Goal: Task Accomplishment & Management: Complete application form

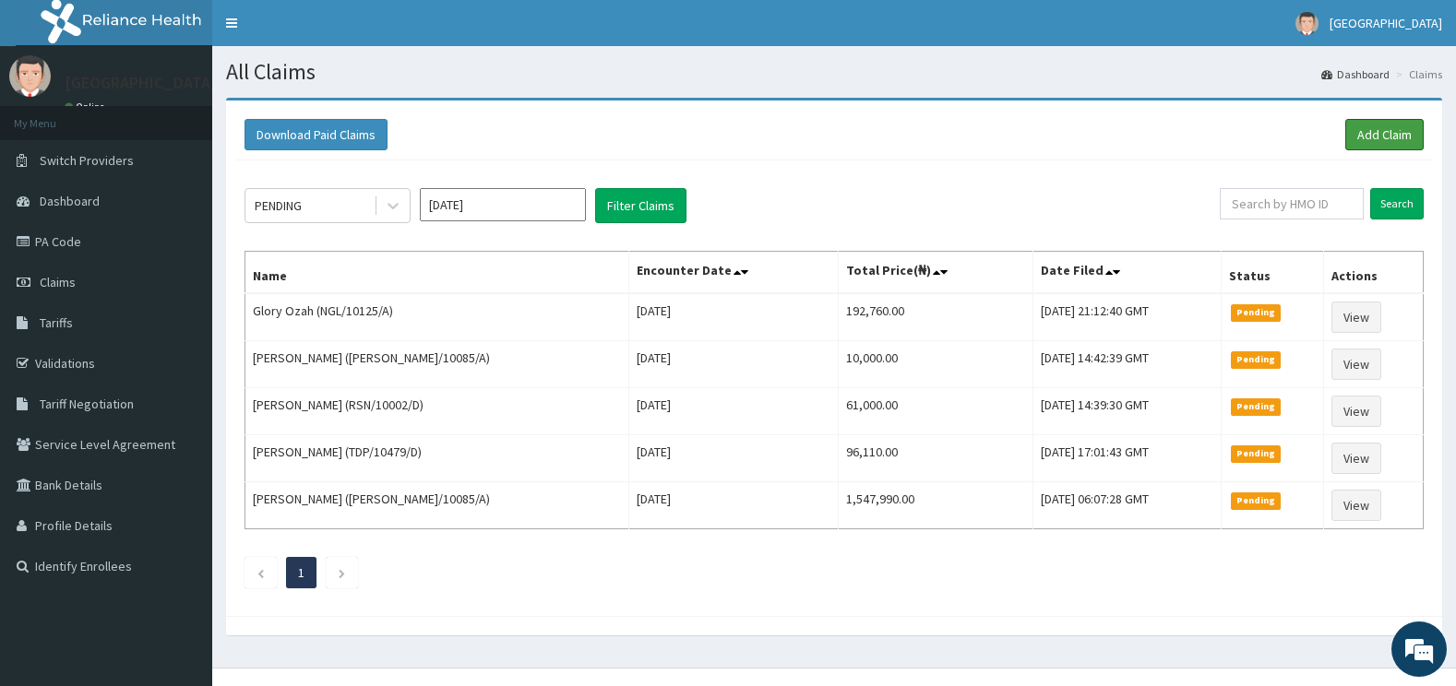
click at [1384, 136] on link "Add Claim" at bounding box center [1384, 134] width 78 height 31
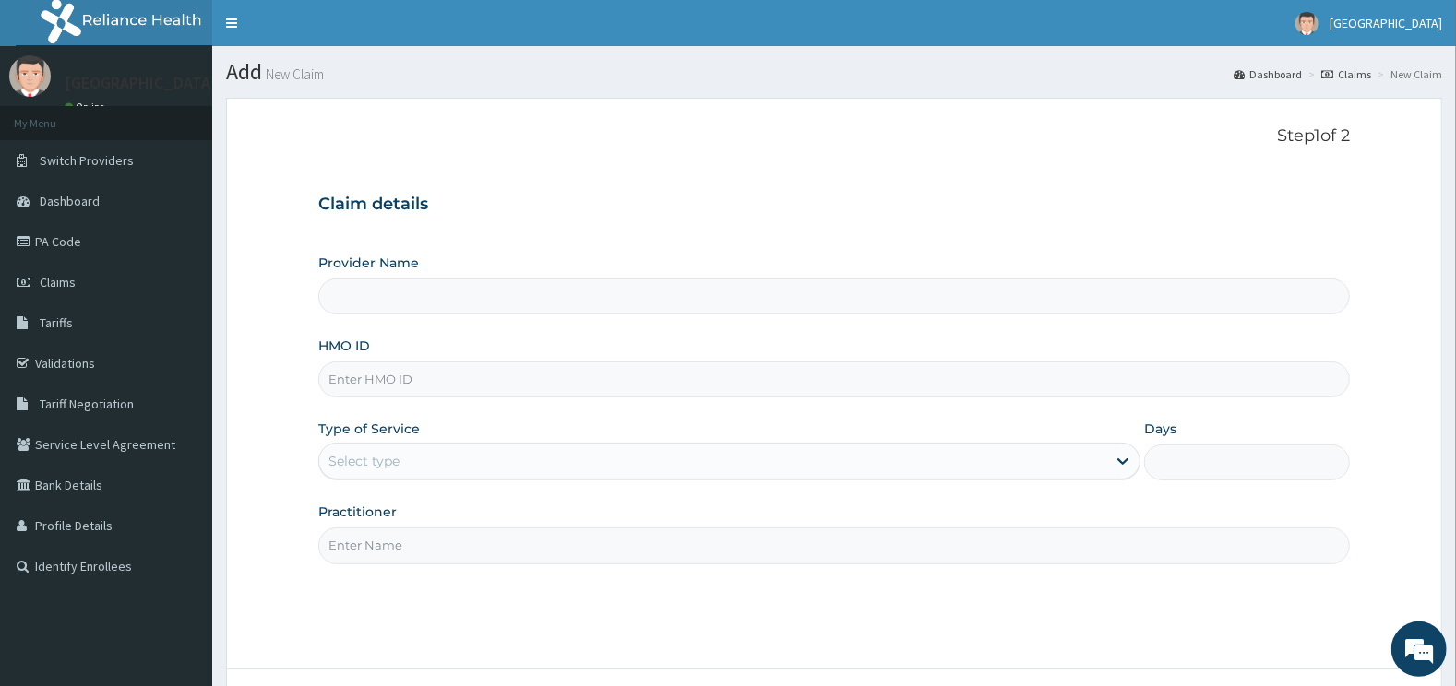
type input "[GEOGRAPHIC_DATA]"
click at [481, 387] on input "HMO ID" at bounding box center [834, 380] width 1032 height 36
type input "SUN/10044/A"
click at [453, 458] on div "Select type" at bounding box center [713, 461] width 788 height 30
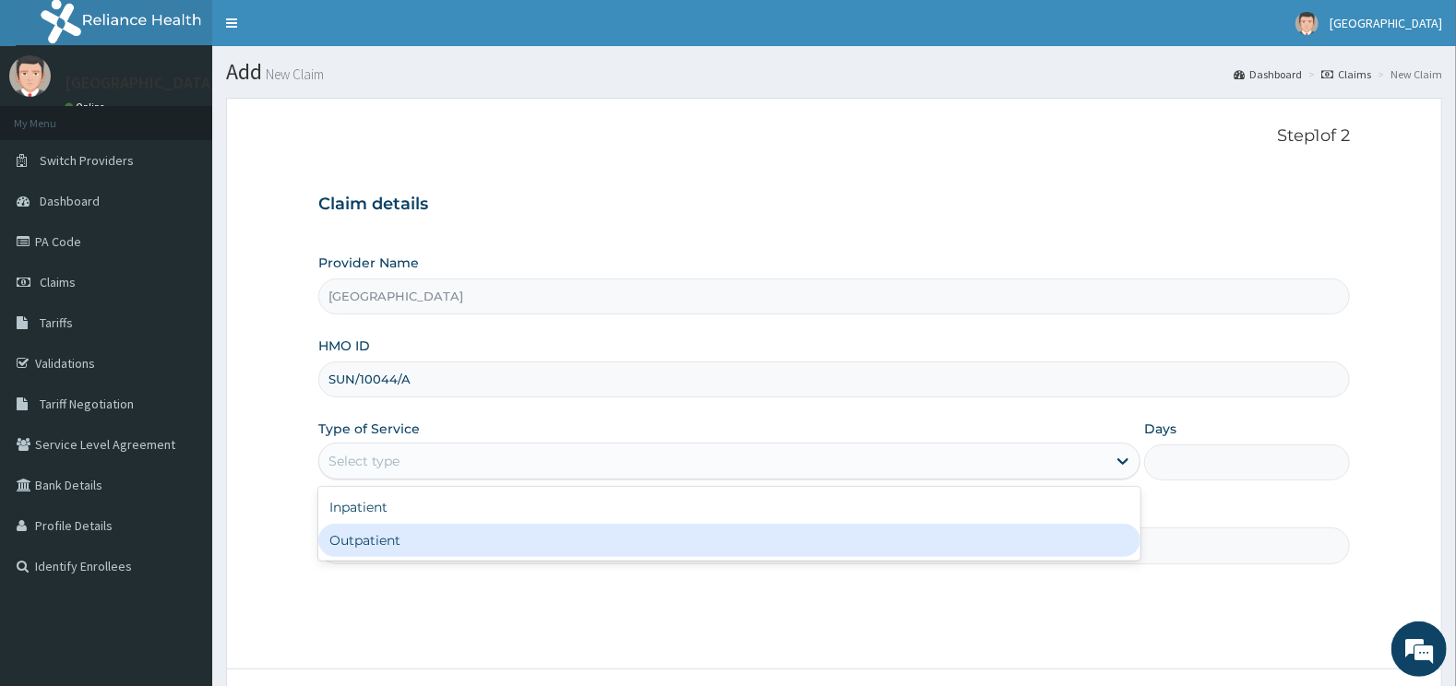
click at [399, 540] on div "Outpatient" at bounding box center [729, 540] width 823 height 33
type input "1"
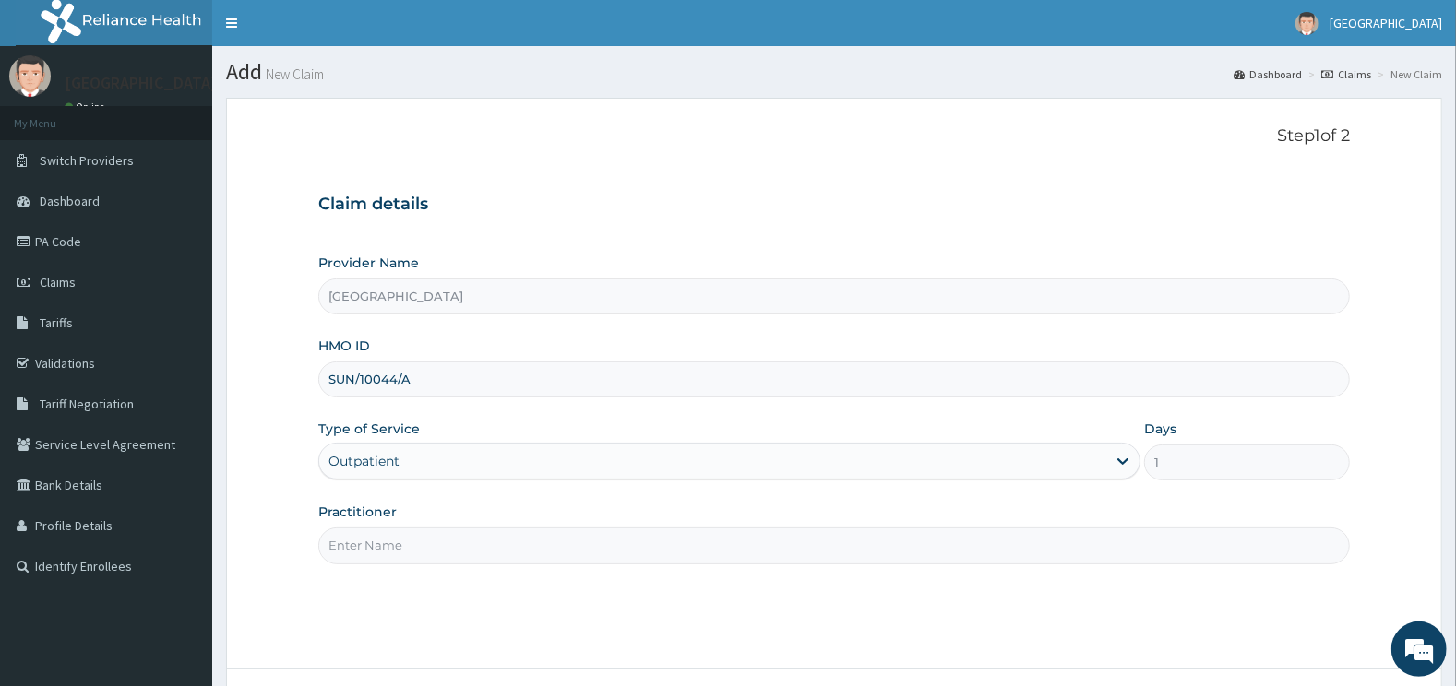
click at [403, 550] on input "Practitioner" at bounding box center [834, 546] width 1032 height 36
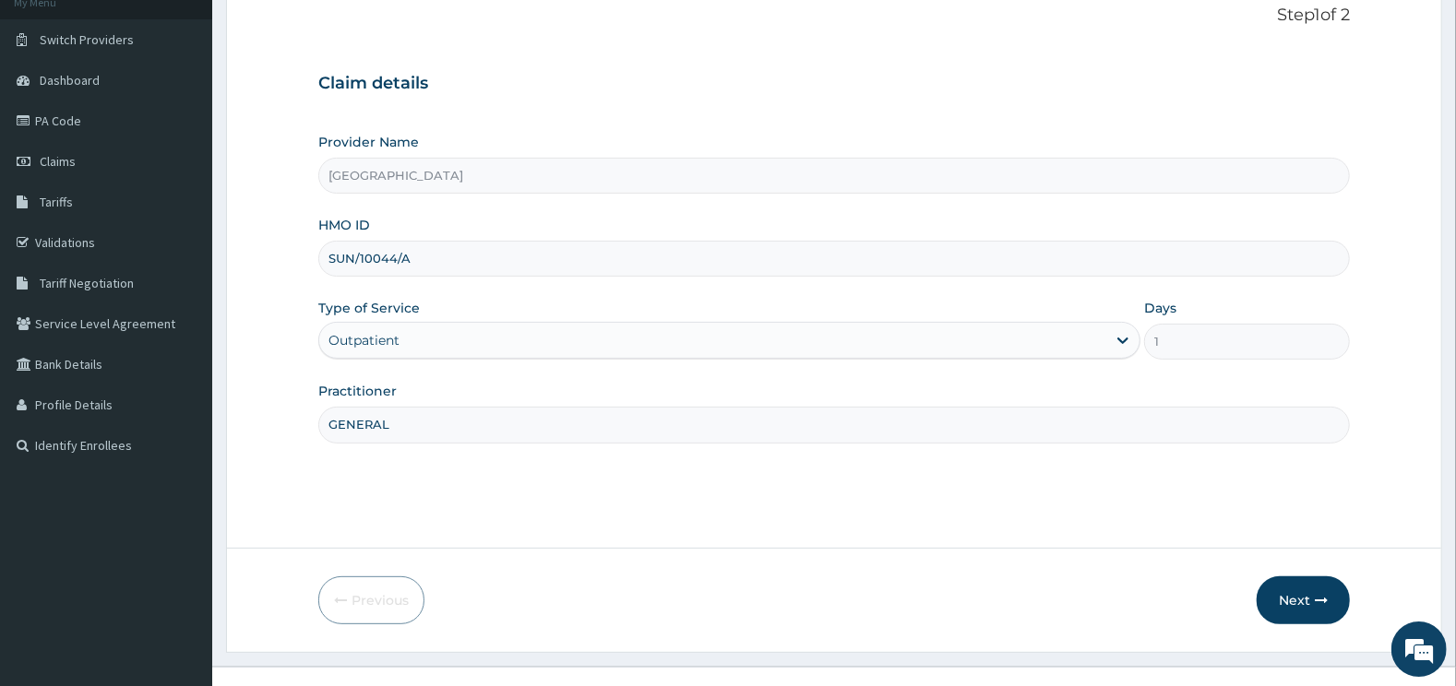
scroll to position [148, 0]
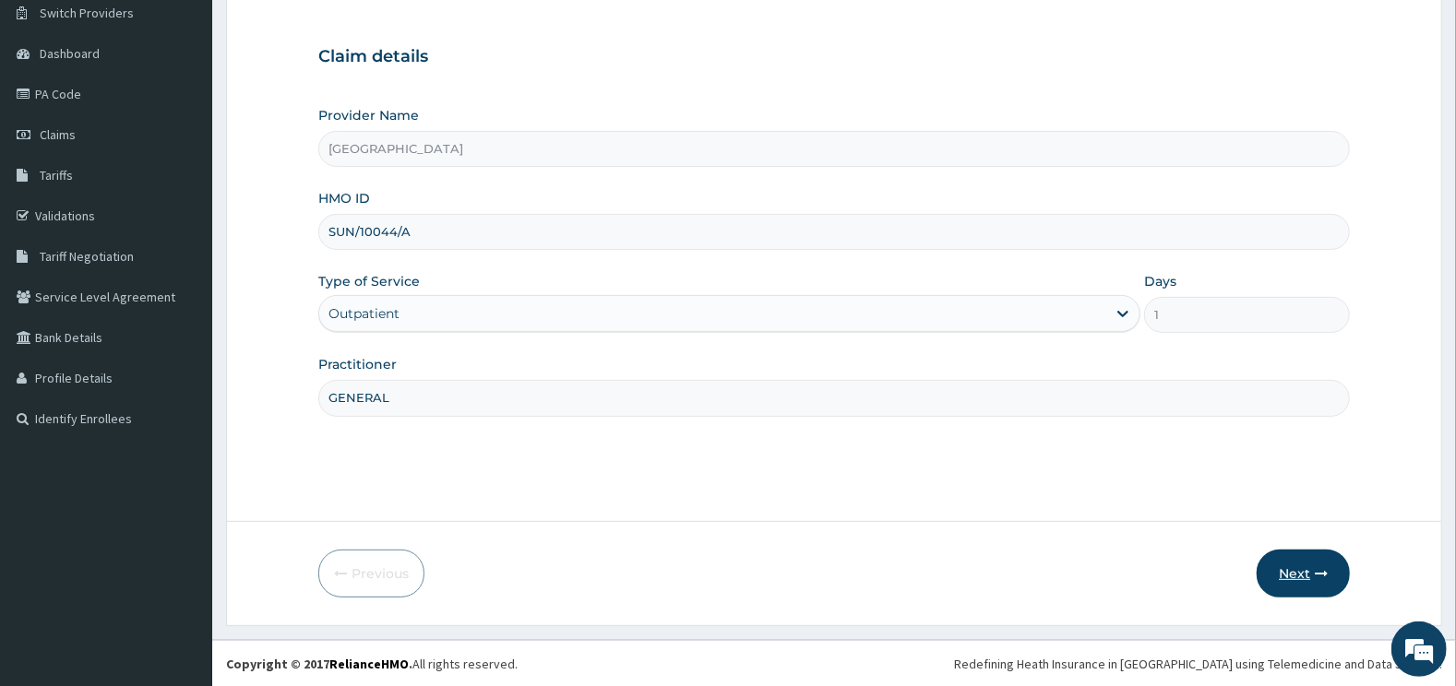
type input "GENERAL"
click at [1322, 584] on button "Next" at bounding box center [1302, 574] width 93 height 48
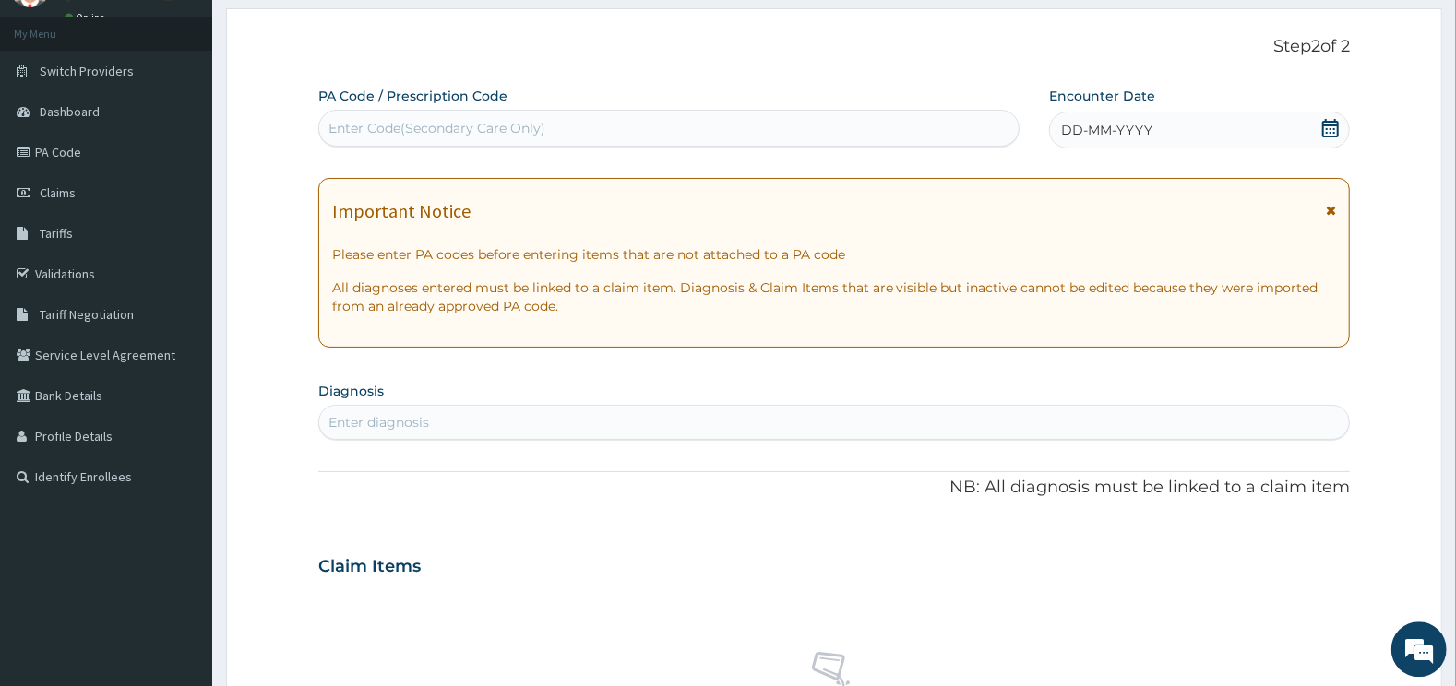
scroll to position [51, 0]
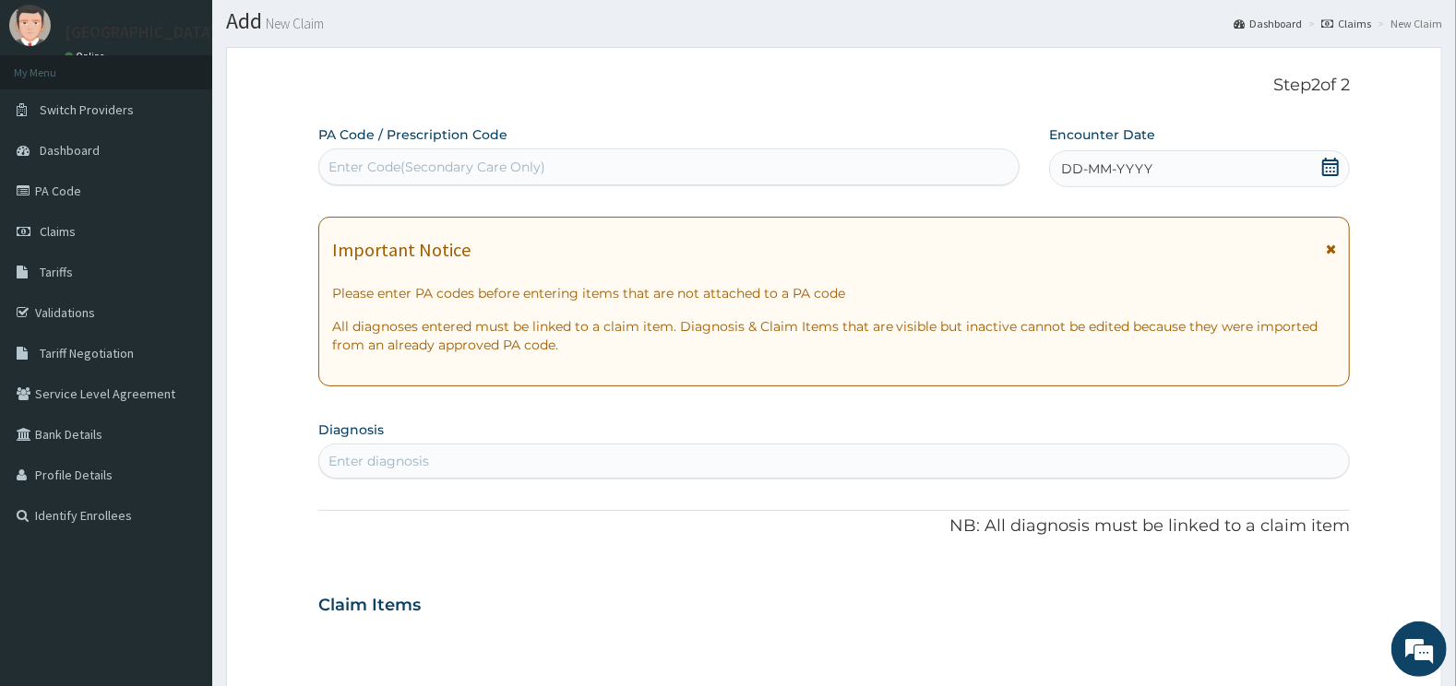
click at [583, 165] on div "Enter Code(Secondary Care Only)" at bounding box center [669, 167] width 700 height 30
type input "PA/B19944"
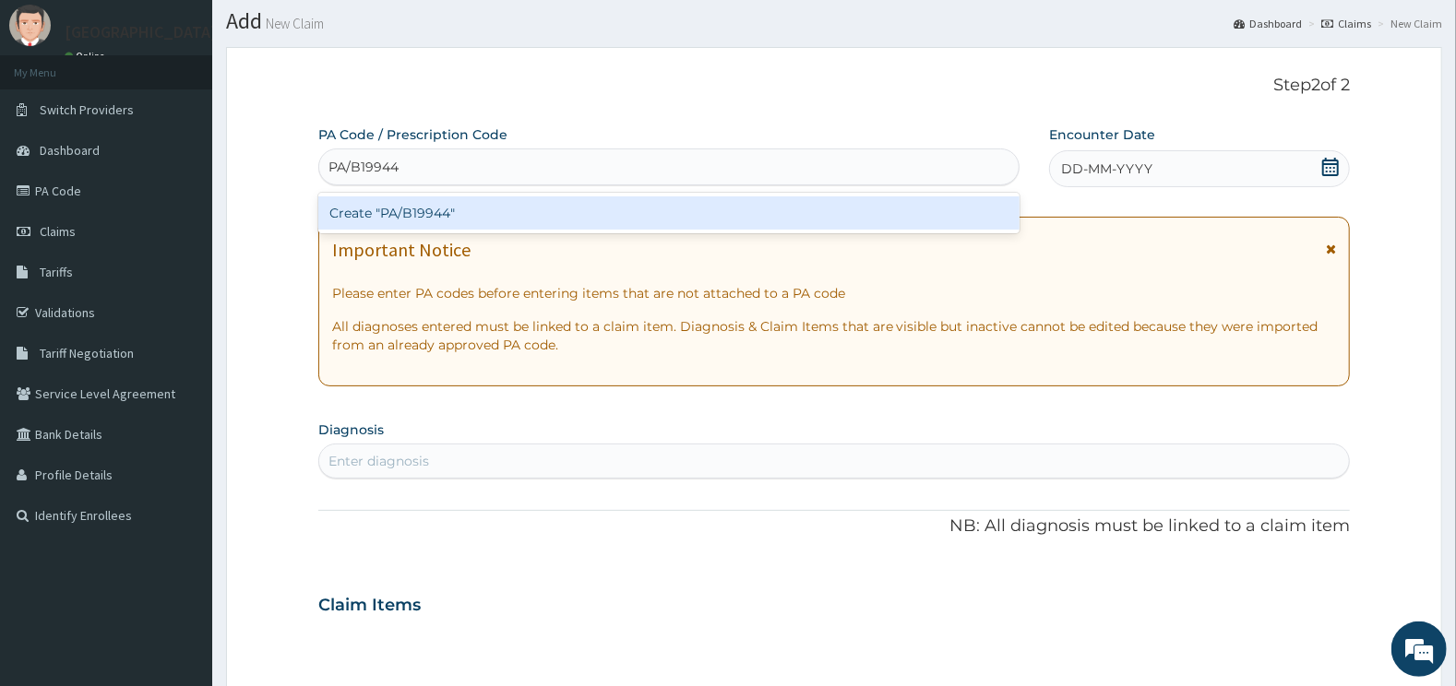
click at [419, 216] on div "Create "PA/B19944"" at bounding box center [669, 212] width 702 height 33
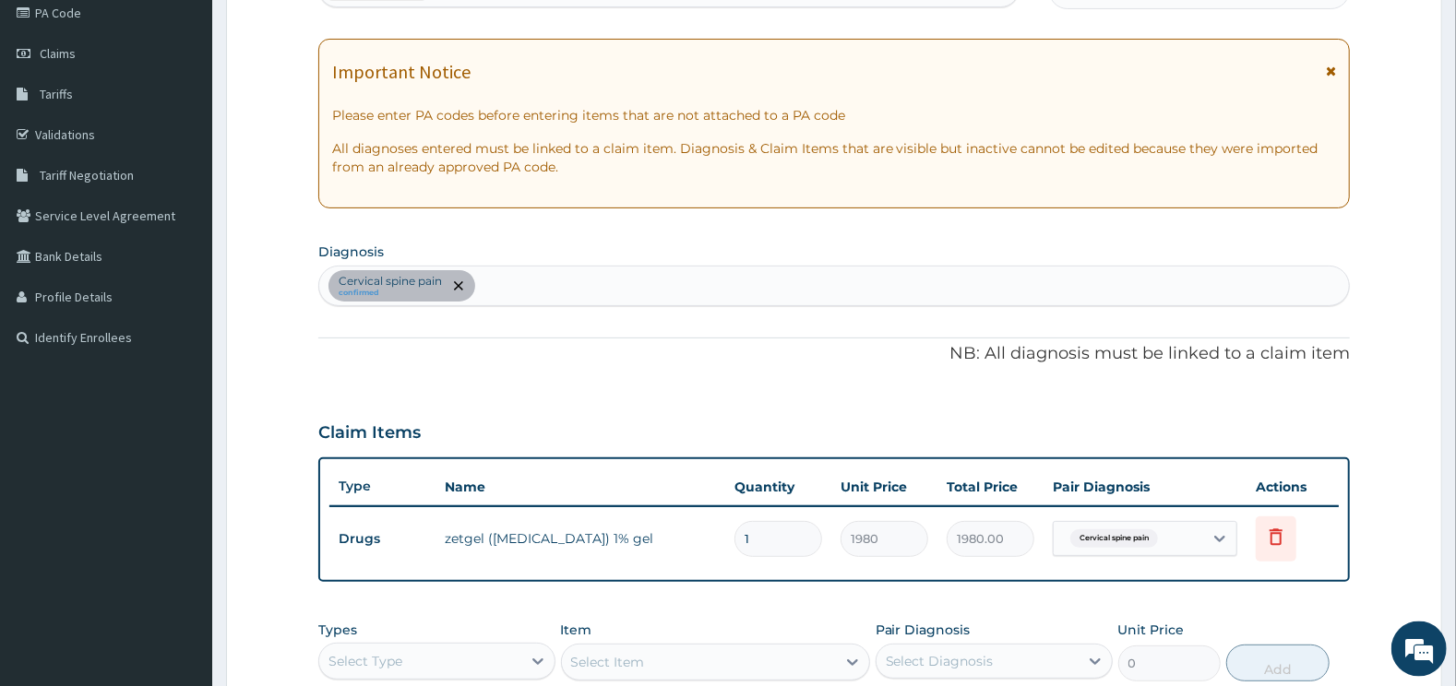
scroll to position [35, 0]
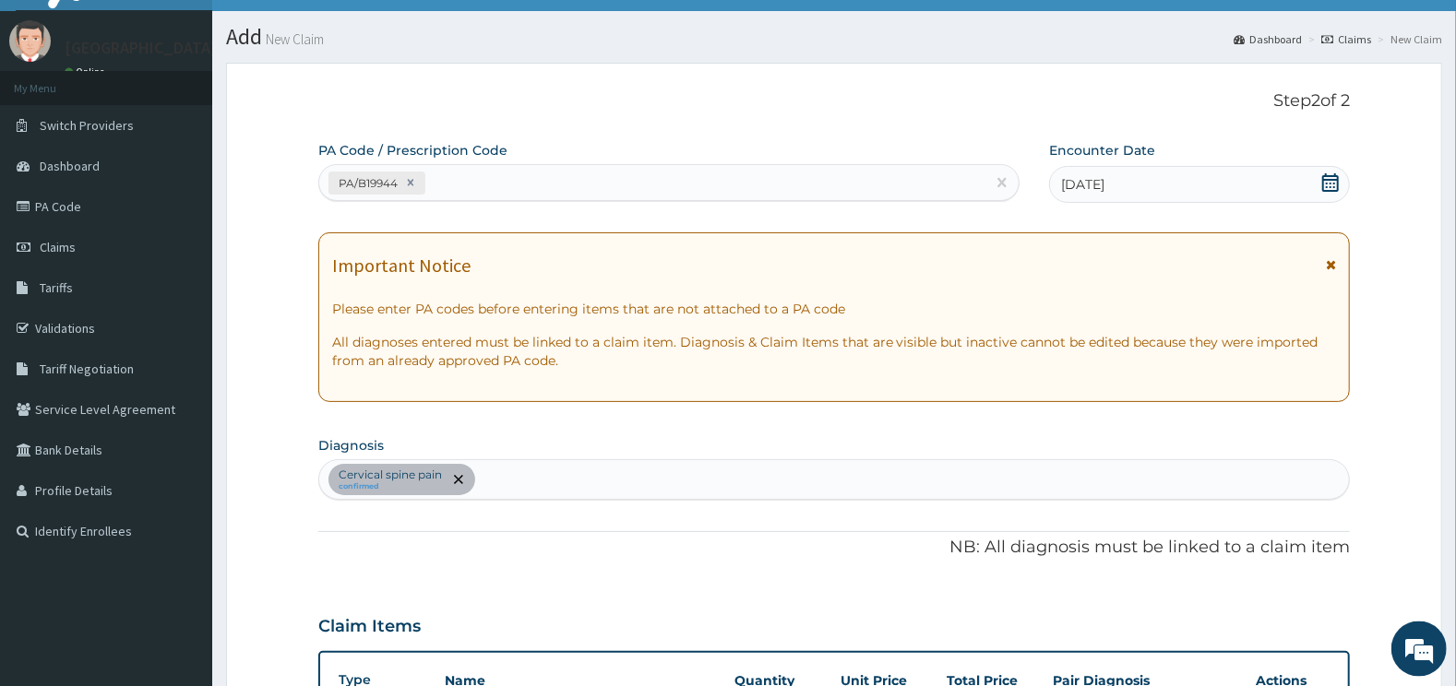
click at [492, 174] on div "PA/B19944" at bounding box center [652, 183] width 667 height 30
type input "PA/D4A8F5"
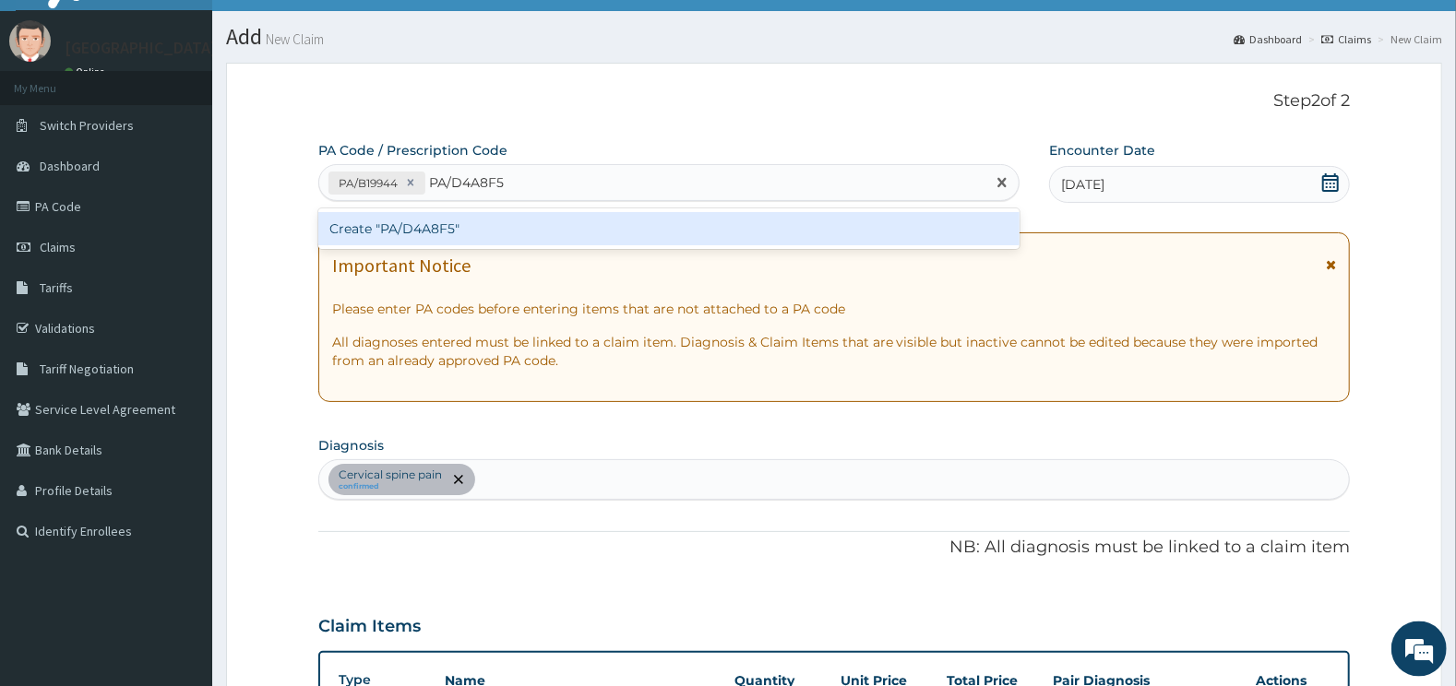
click at [485, 225] on div "Create "PA/D4A8F5"" at bounding box center [669, 228] width 702 height 33
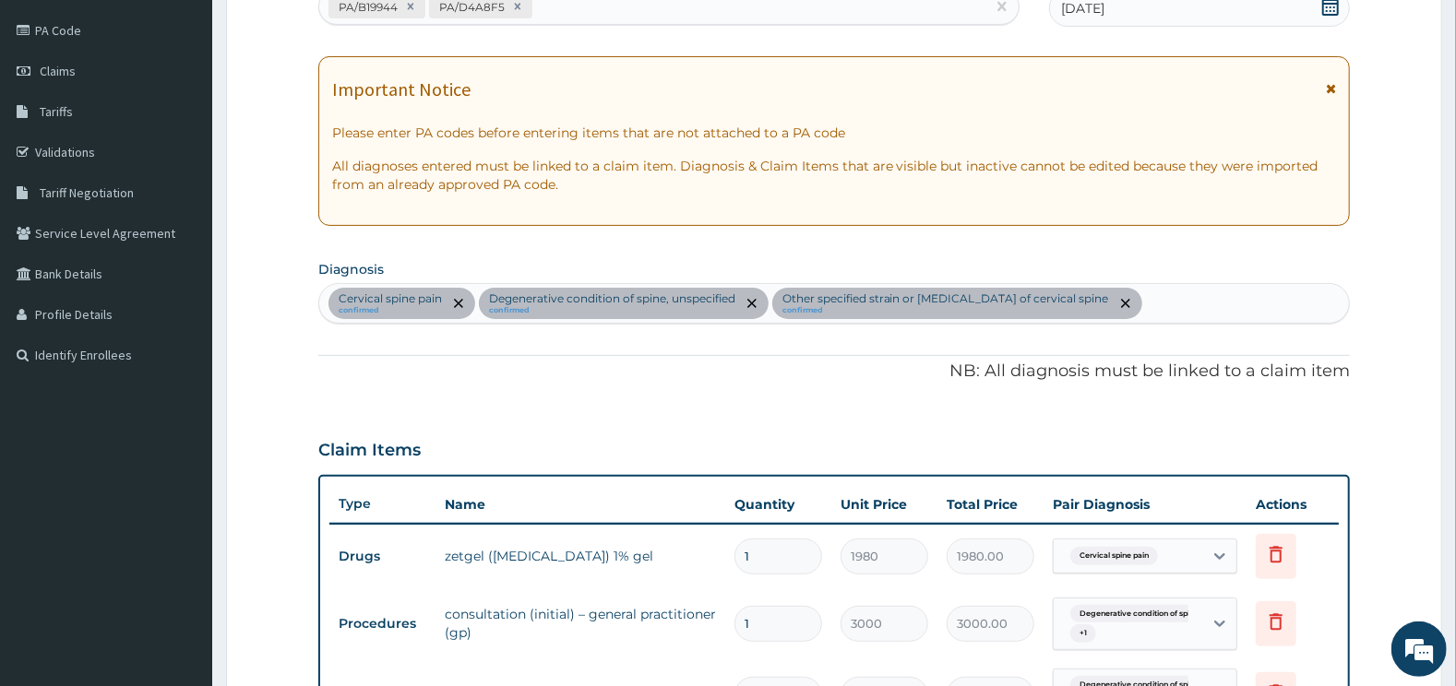
scroll to position [696, 0]
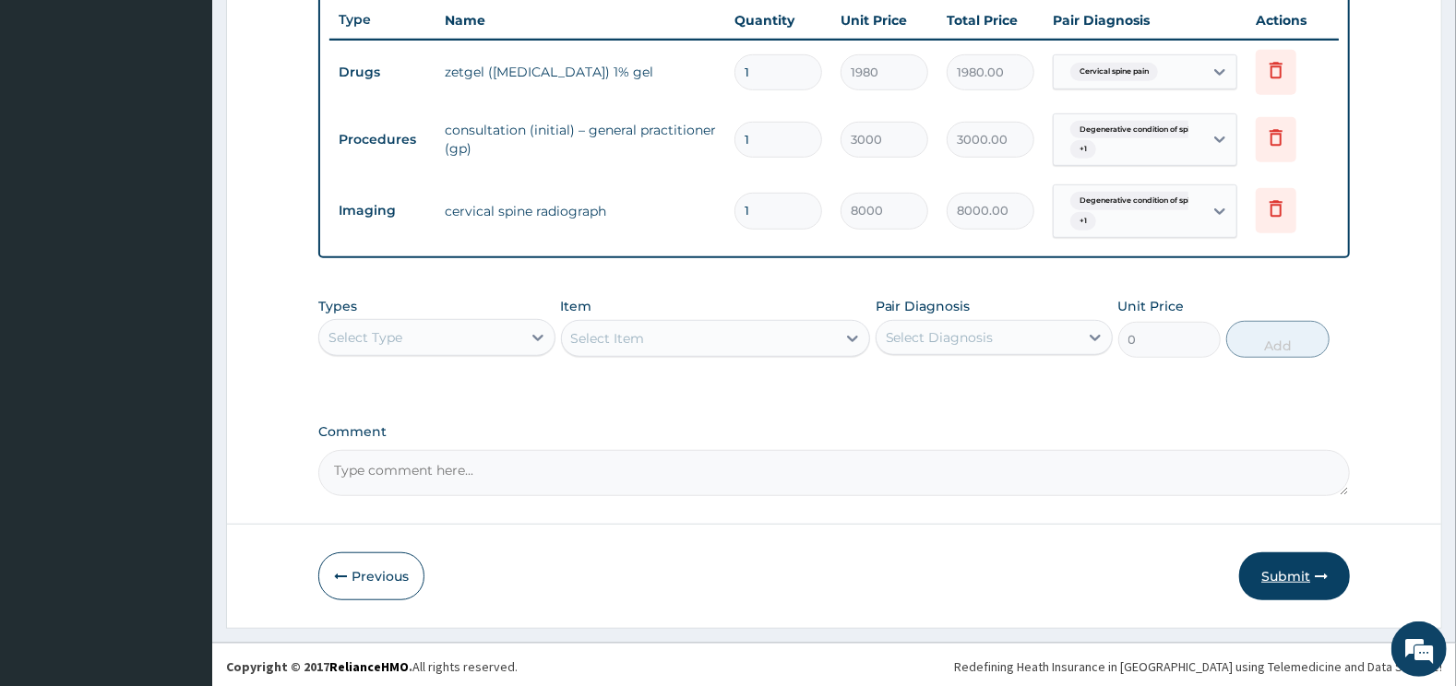
click at [1282, 571] on button "Submit" at bounding box center [1294, 577] width 111 height 48
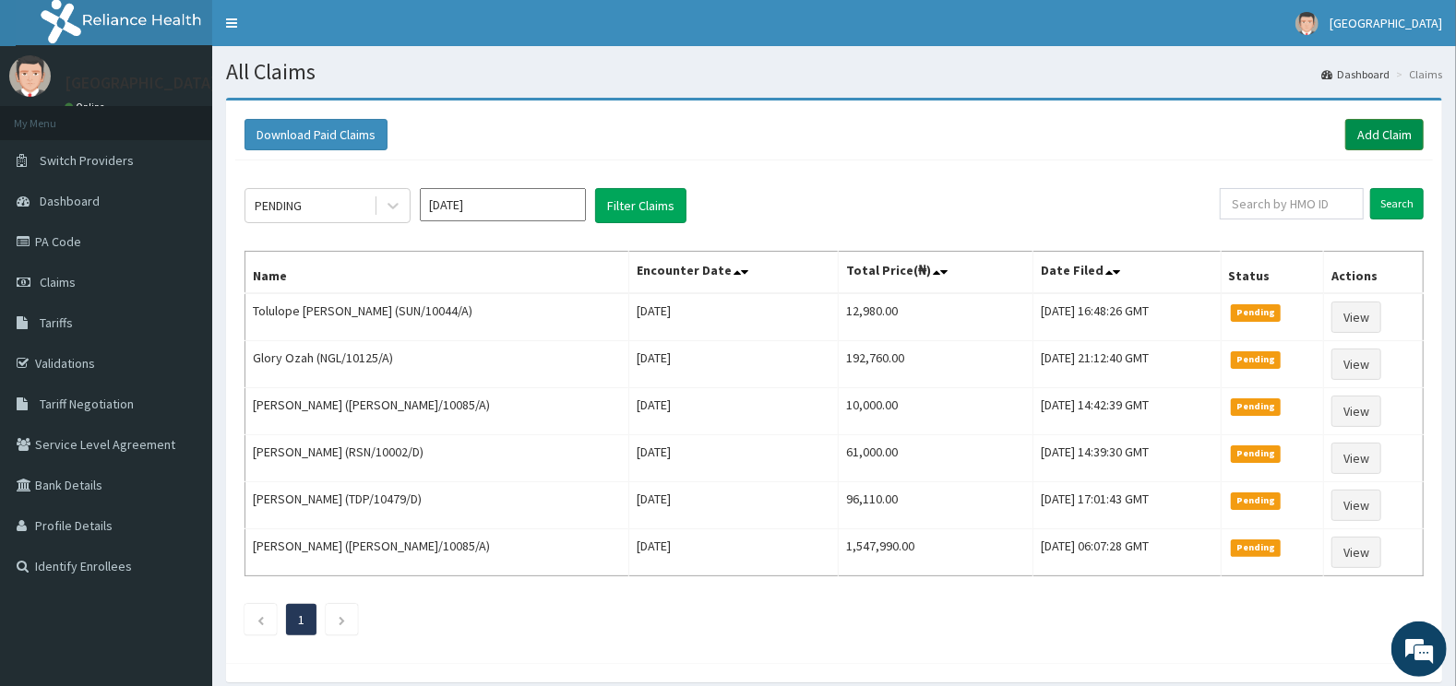
click at [1378, 132] on link "Add Claim" at bounding box center [1384, 134] width 78 height 31
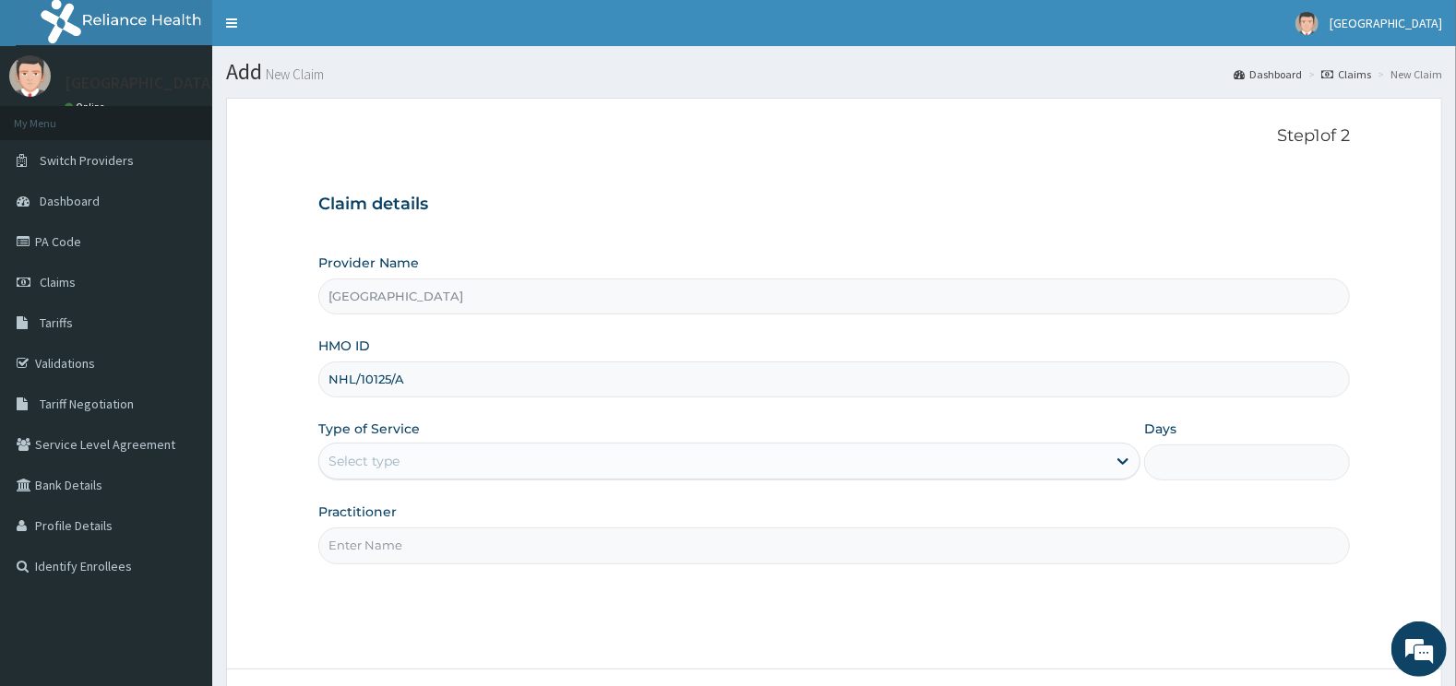
click at [530, 383] on input "NHL/10125/A" at bounding box center [834, 380] width 1032 height 36
type input "NHL/10125/A"
click at [520, 460] on div "Select type" at bounding box center [713, 461] width 788 height 30
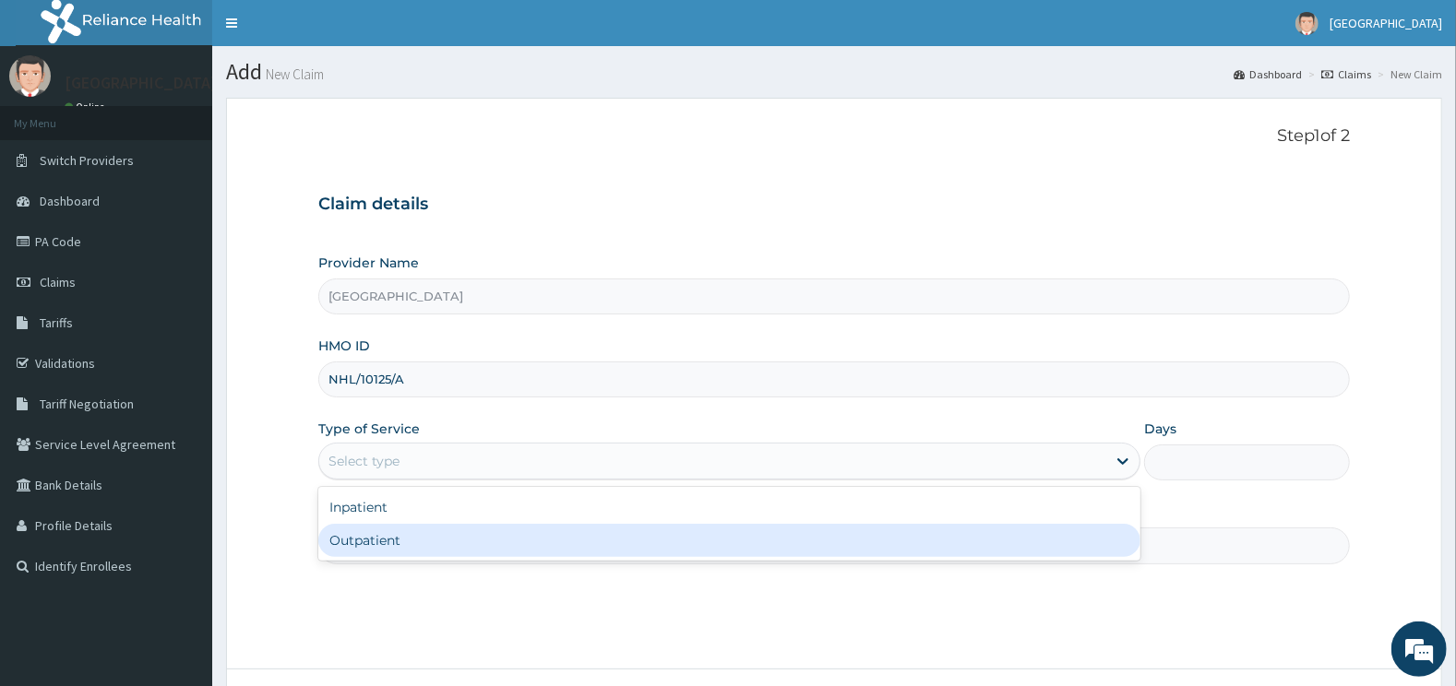
click at [379, 538] on div "Outpatient" at bounding box center [729, 540] width 823 height 33
type input "1"
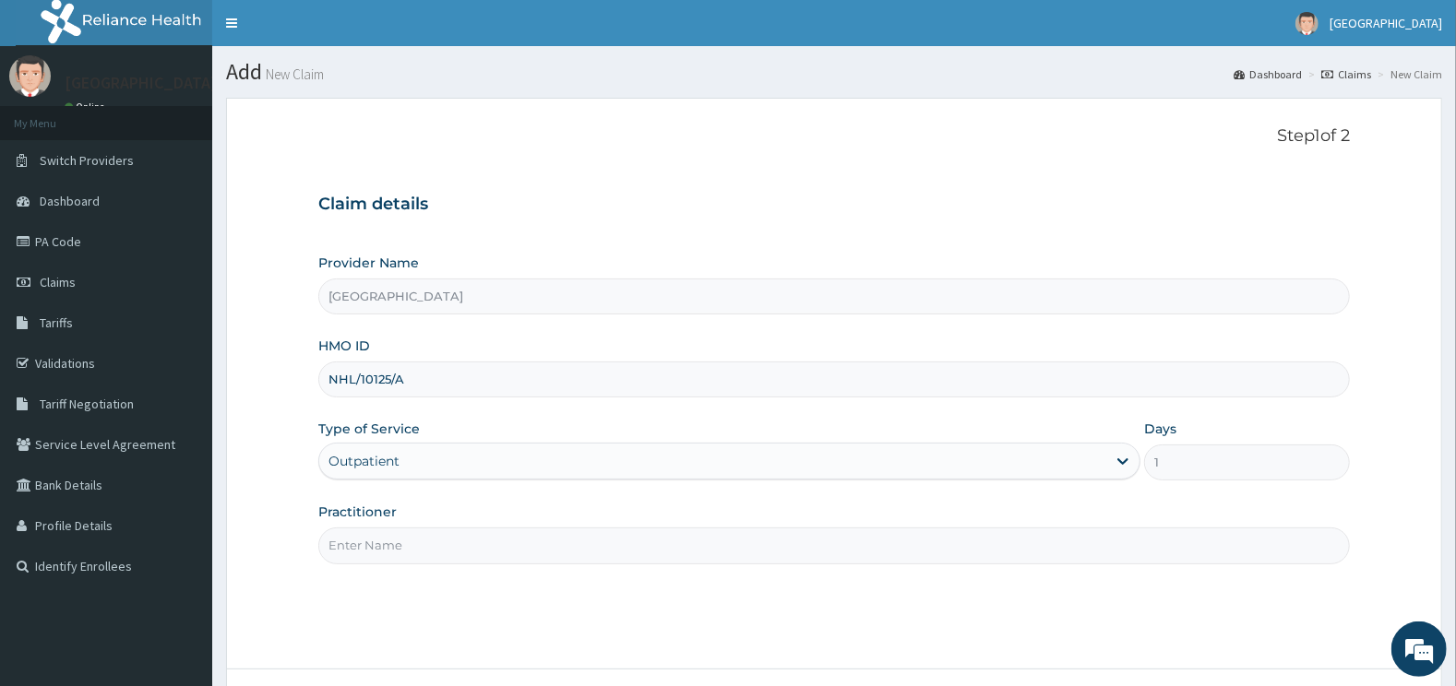
click at [402, 542] on input "Practitioner" at bounding box center [834, 546] width 1032 height 36
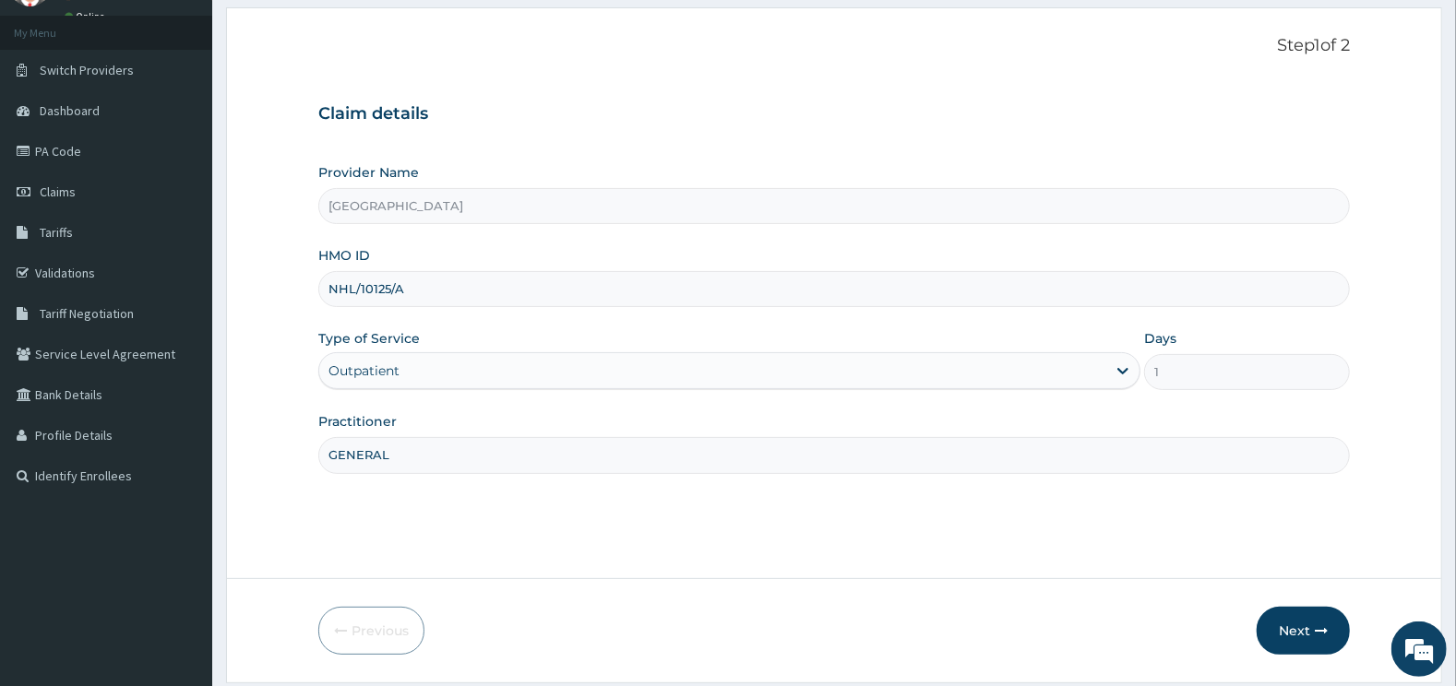
scroll to position [148, 0]
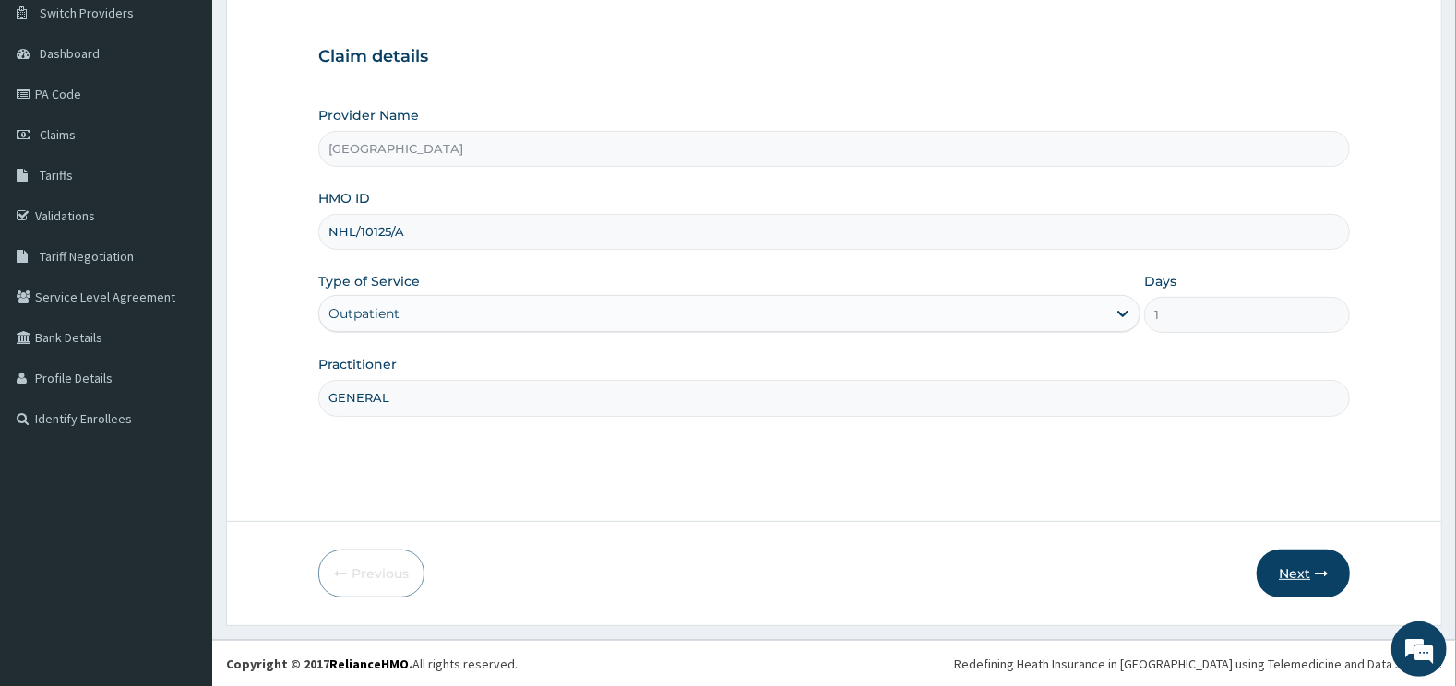
type input "GENERAL"
click at [1302, 567] on button "Next" at bounding box center [1302, 574] width 93 height 48
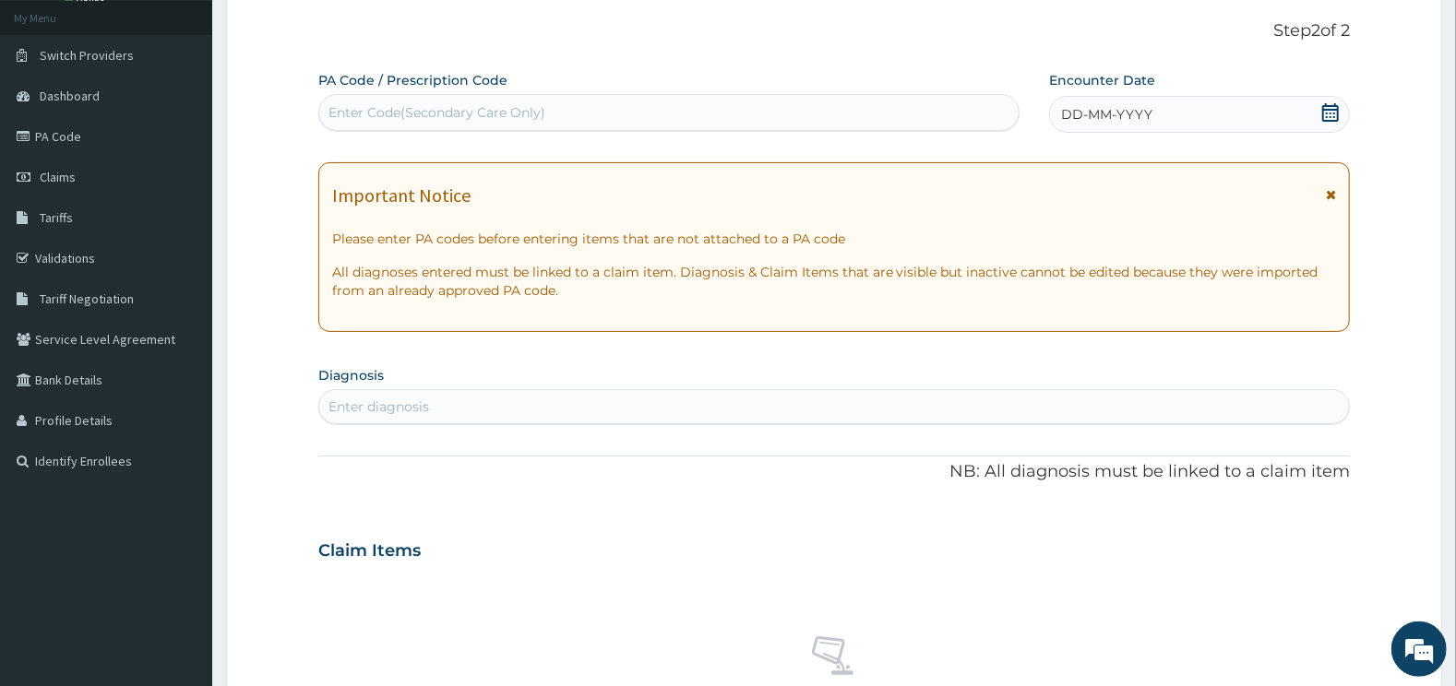
scroll to position [0, 0]
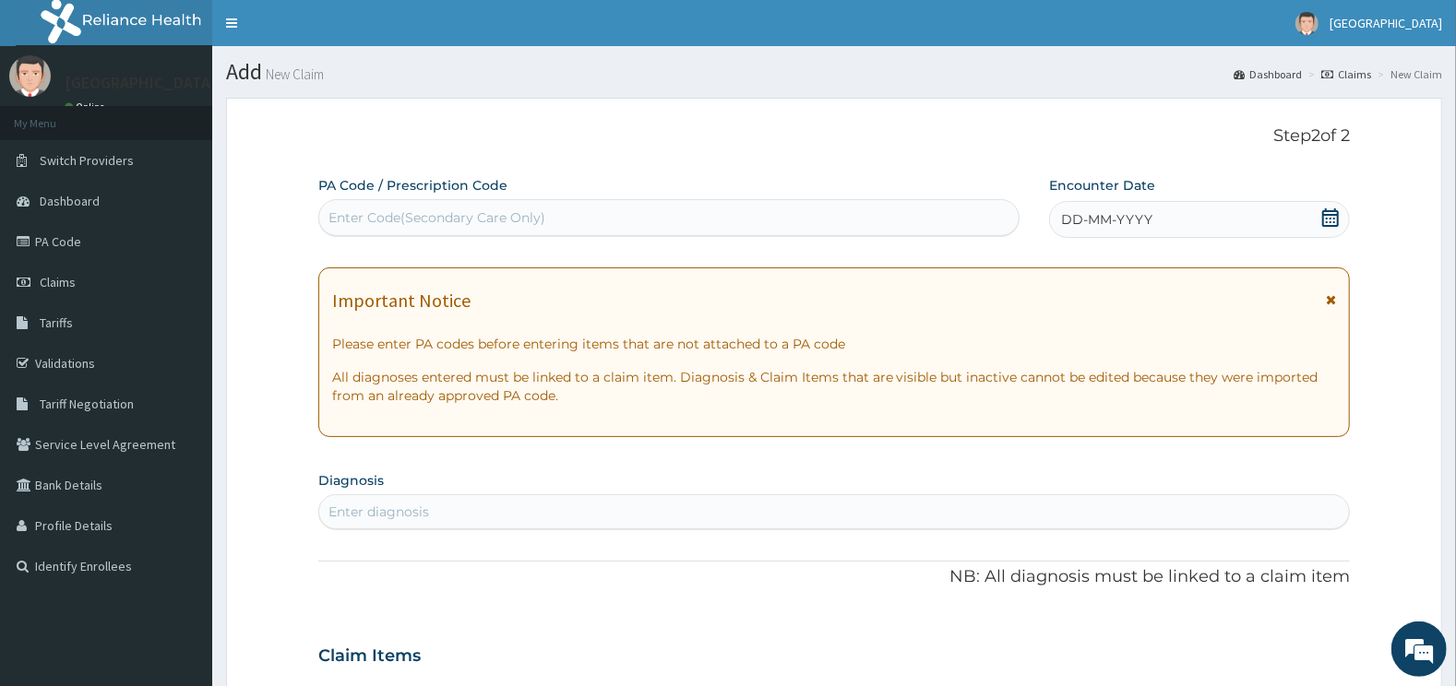
click at [455, 214] on div "Enter Code(Secondary Care Only)" at bounding box center [436, 217] width 217 height 18
type input "PA/A1DO7C"
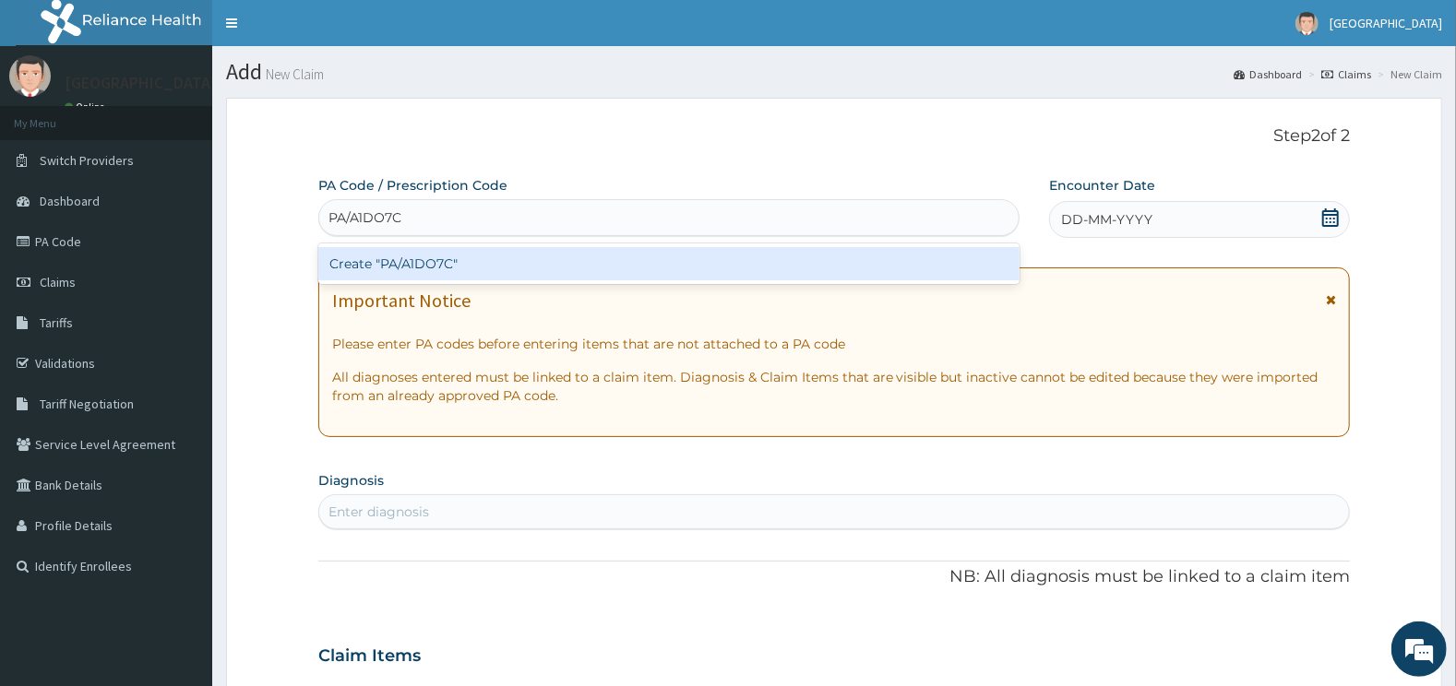
click at [380, 266] on div "Create "PA/A1DO7C"" at bounding box center [669, 263] width 702 height 33
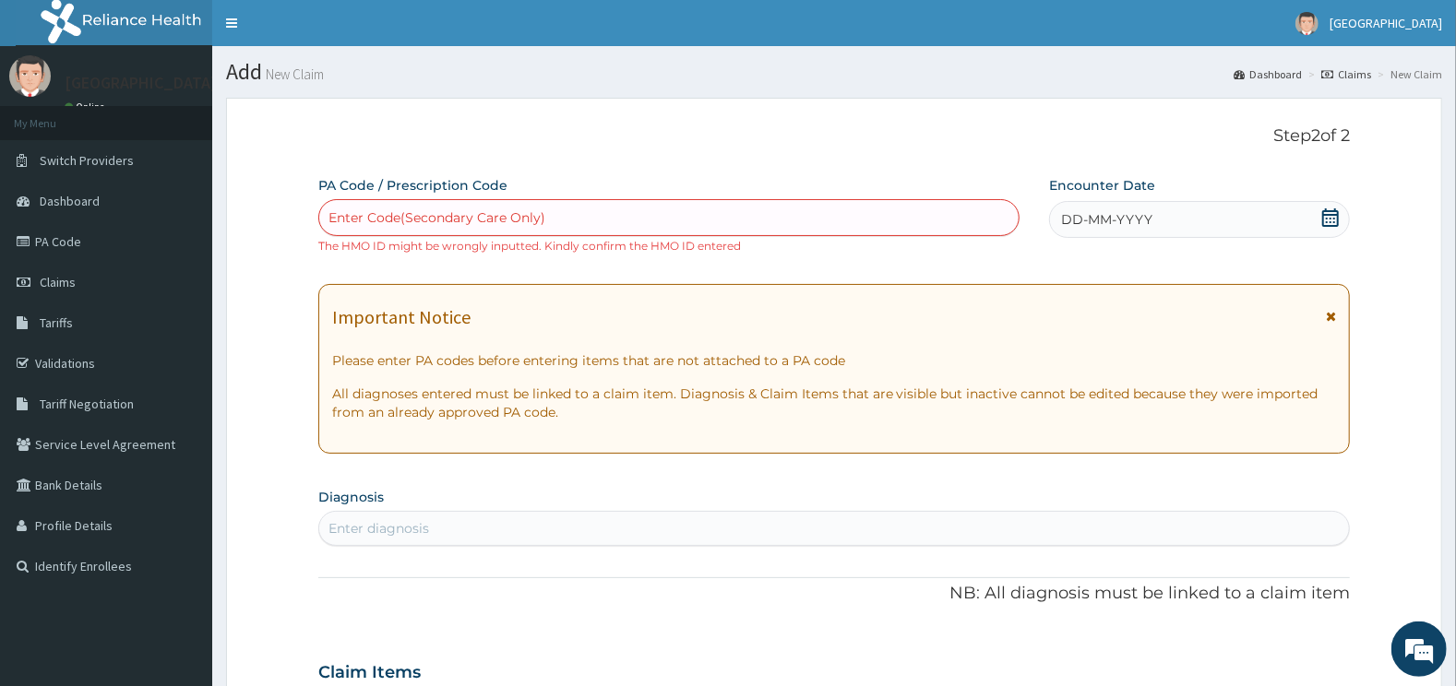
click at [545, 207] on div "Enter Code(Secondary Care Only)" at bounding box center [669, 218] width 700 height 30
drag, startPoint x: 546, startPoint y: 207, endPoint x: 351, endPoint y: 230, distance: 196.0
click at [352, 230] on div "Enter Code(Secondary Care Only)" at bounding box center [669, 218] width 700 height 30
click at [89, 247] on link "PA Code" at bounding box center [106, 241] width 212 height 41
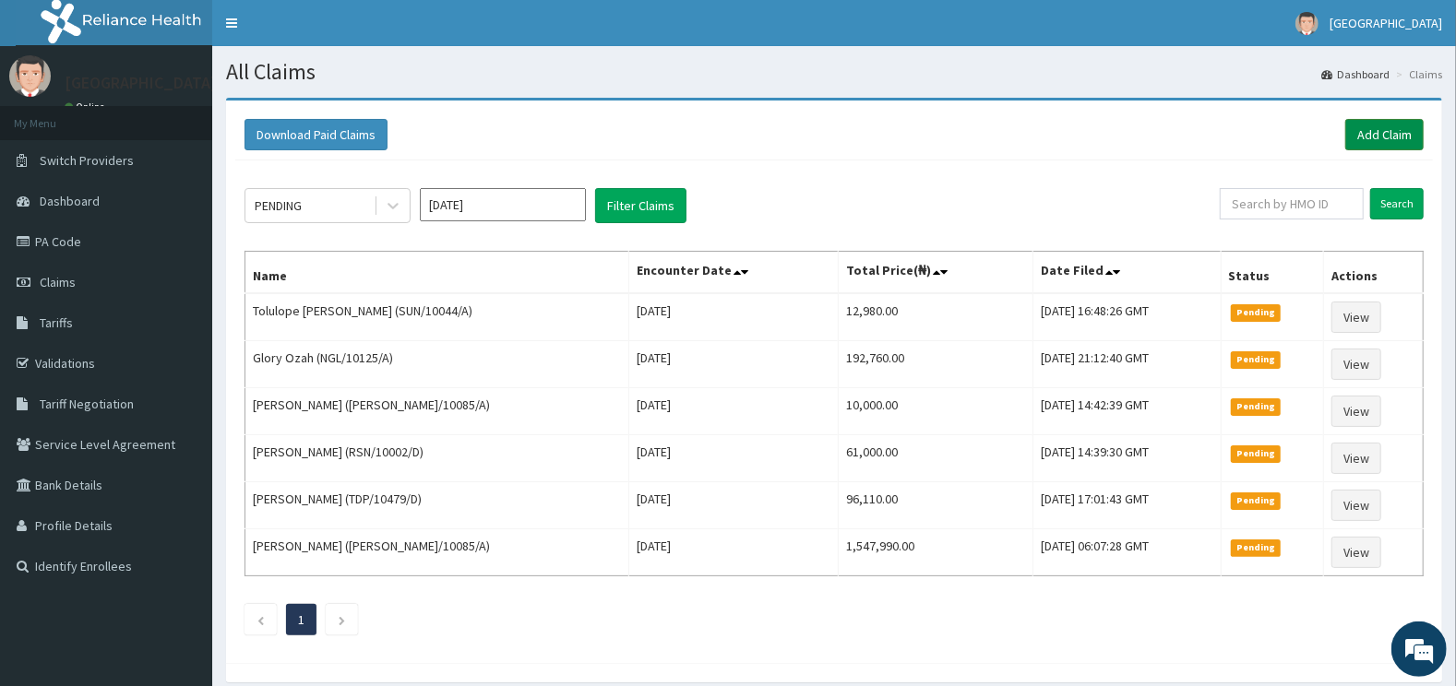
click at [1391, 131] on link "Add Claim" at bounding box center [1384, 134] width 78 height 31
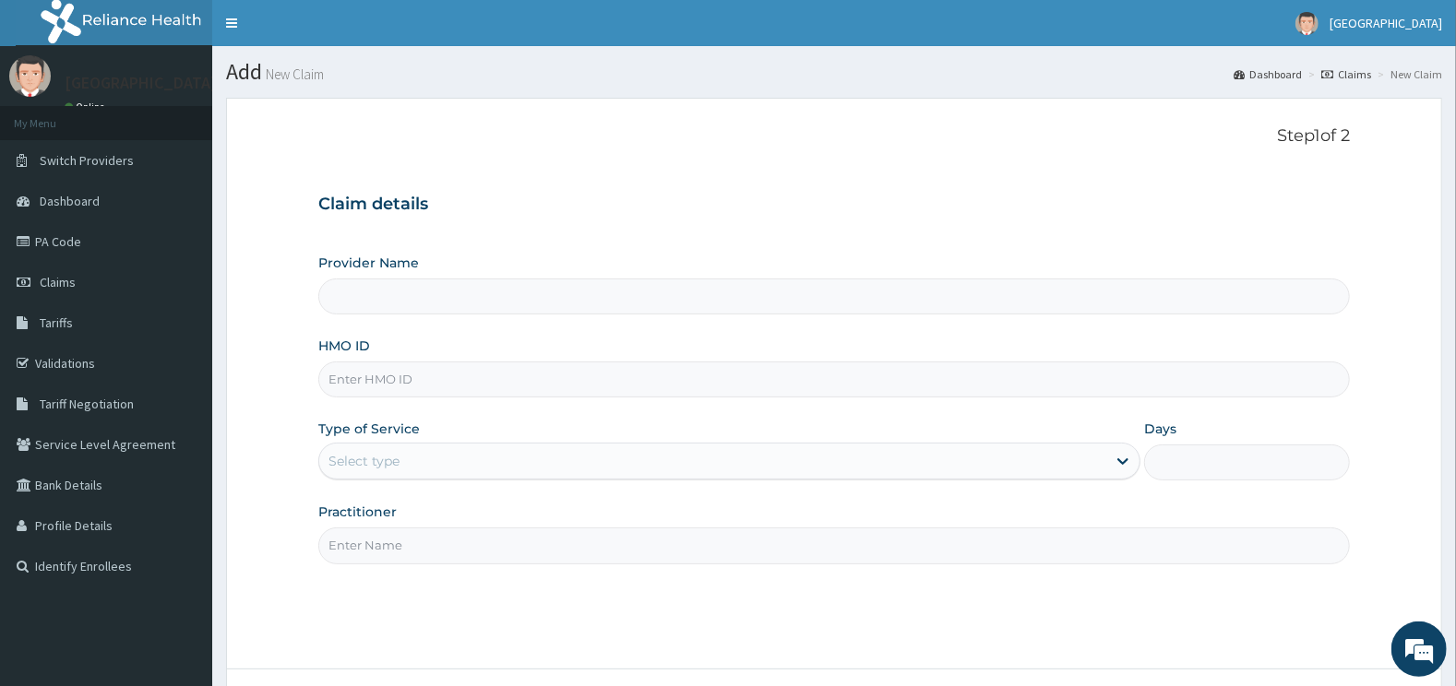
click at [422, 299] on input "Provider Name" at bounding box center [834, 297] width 1032 height 36
type input "[GEOGRAPHIC_DATA]"
click at [417, 381] on input "HMO ID" at bounding box center [834, 380] width 1032 height 36
type input "NGL/10125/A"
click at [418, 455] on div "Select type" at bounding box center [713, 461] width 788 height 30
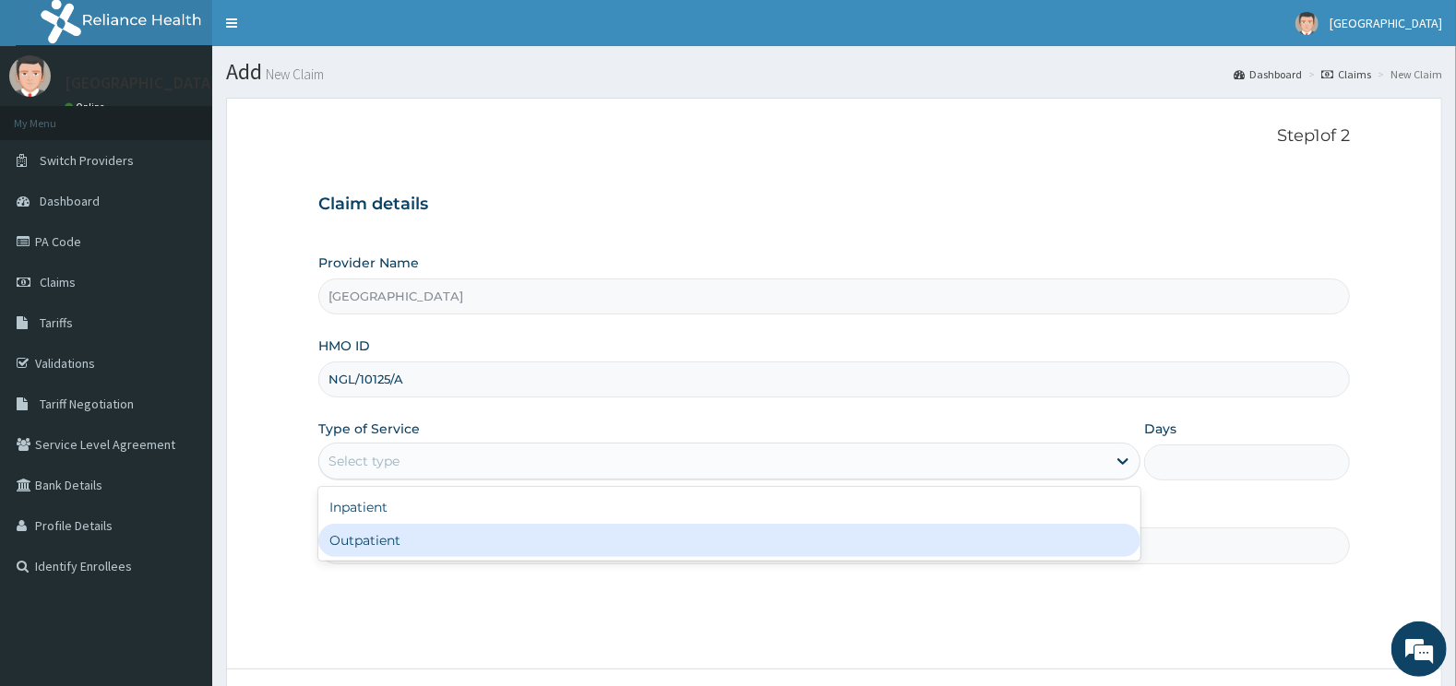
click at [390, 542] on div "Outpatient" at bounding box center [729, 540] width 823 height 33
type input "1"
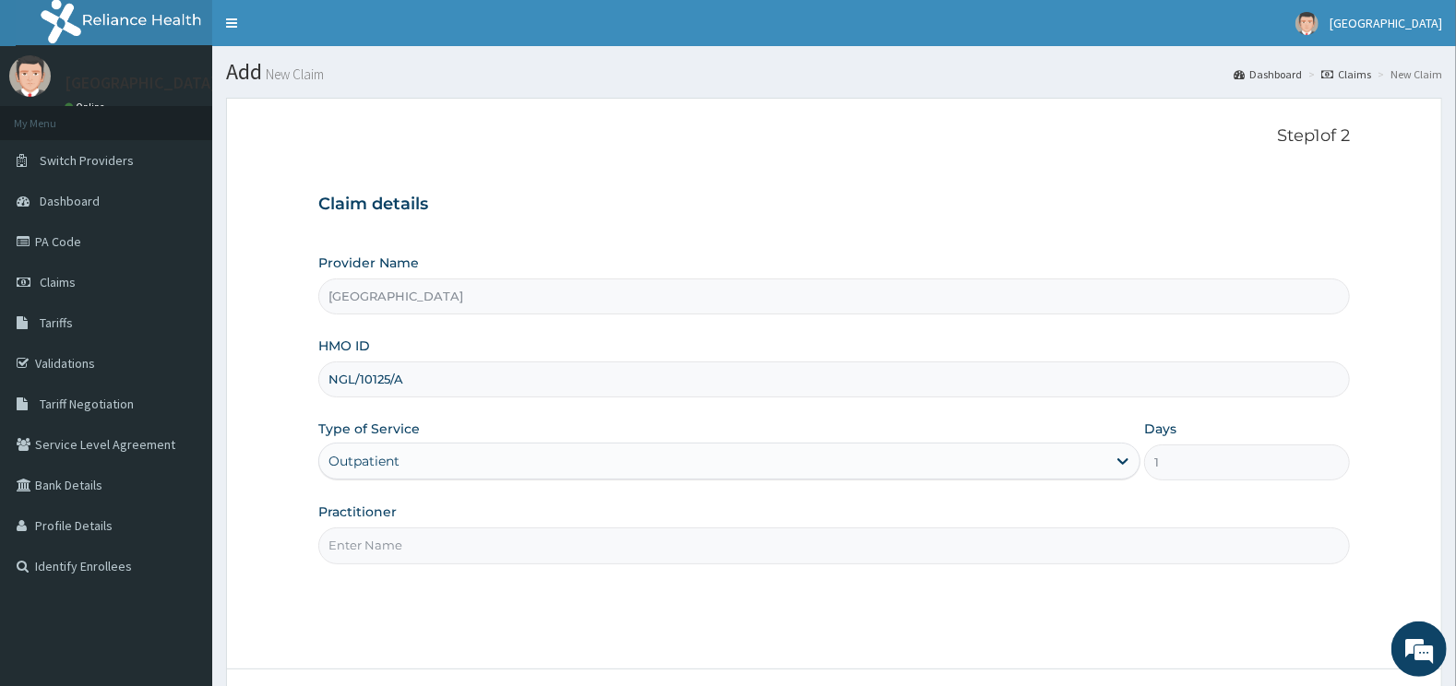
click at [386, 556] on input "Practitioner" at bounding box center [834, 546] width 1032 height 36
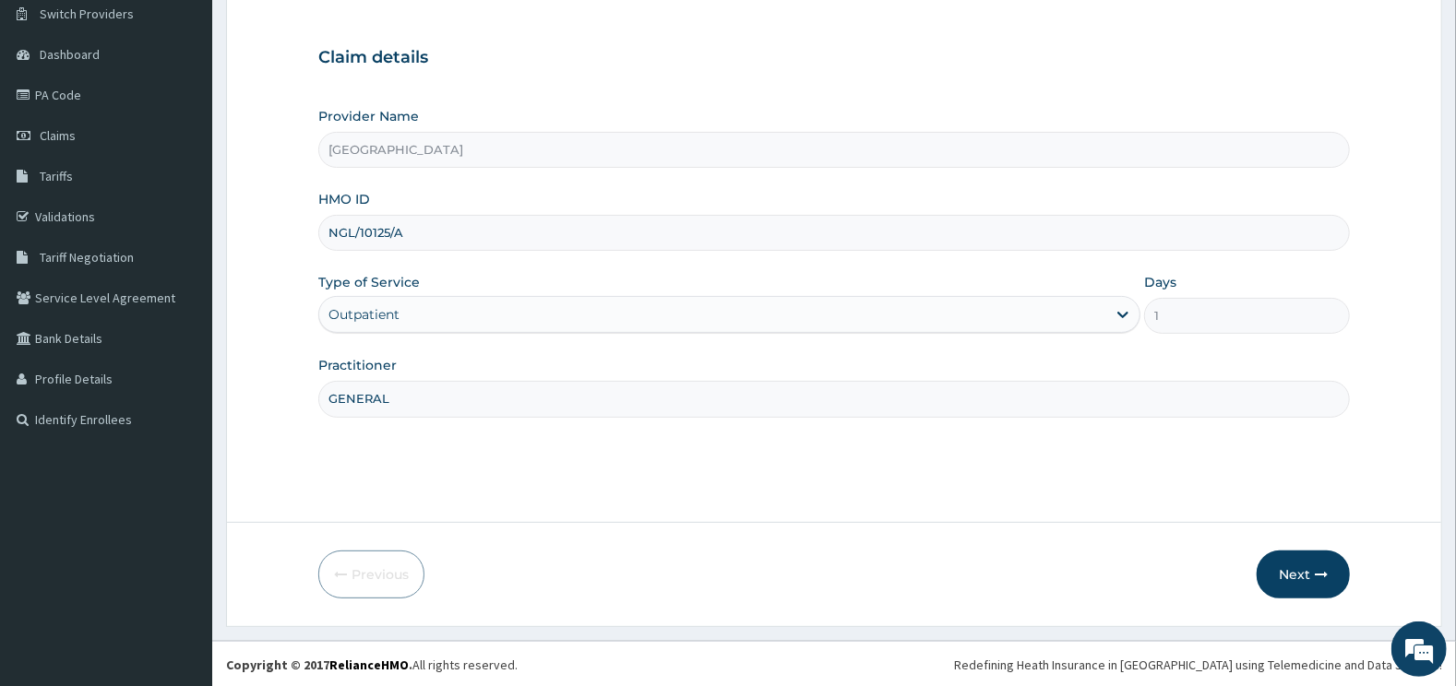
scroll to position [148, 0]
type input "GENERAL"
click at [1313, 575] on button "Next" at bounding box center [1302, 574] width 93 height 48
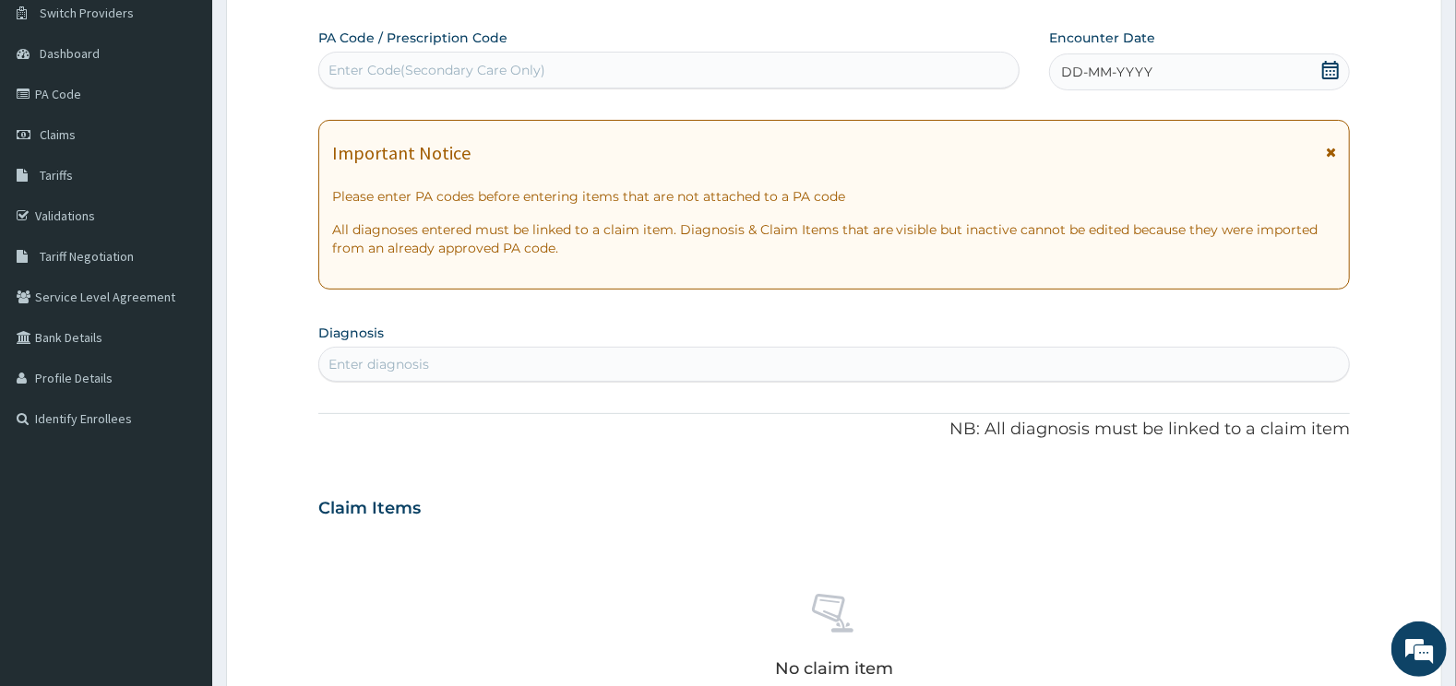
click at [596, 77] on div "Enter Code(Secondary Care Only)" at bounding box center [669, 70] width 700 height 30
click at [591, 72] on div "Enter Code(Secondary Care Only)" at bounding box center [669, 70] width 700 height 30
paste input "PA/A1D07C"
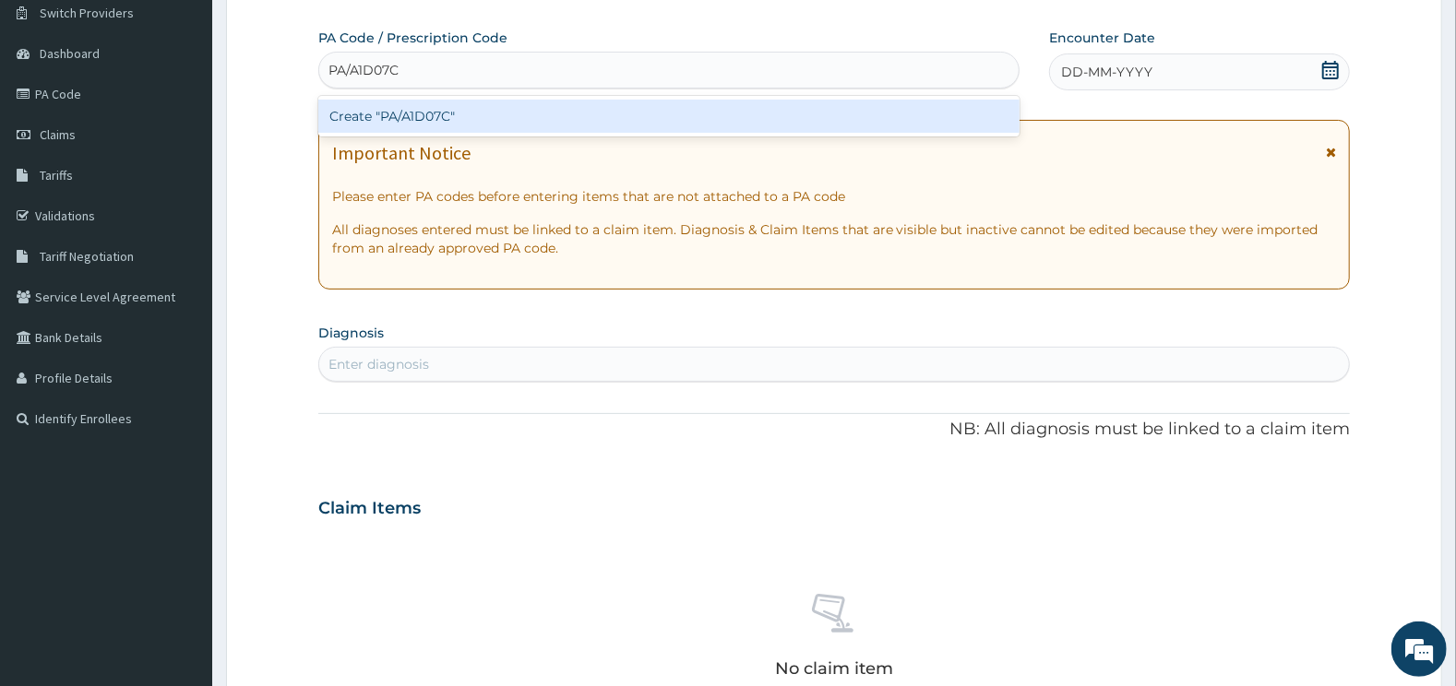
paste input "PA/A1D07C"
type input "PA/A1D07C"
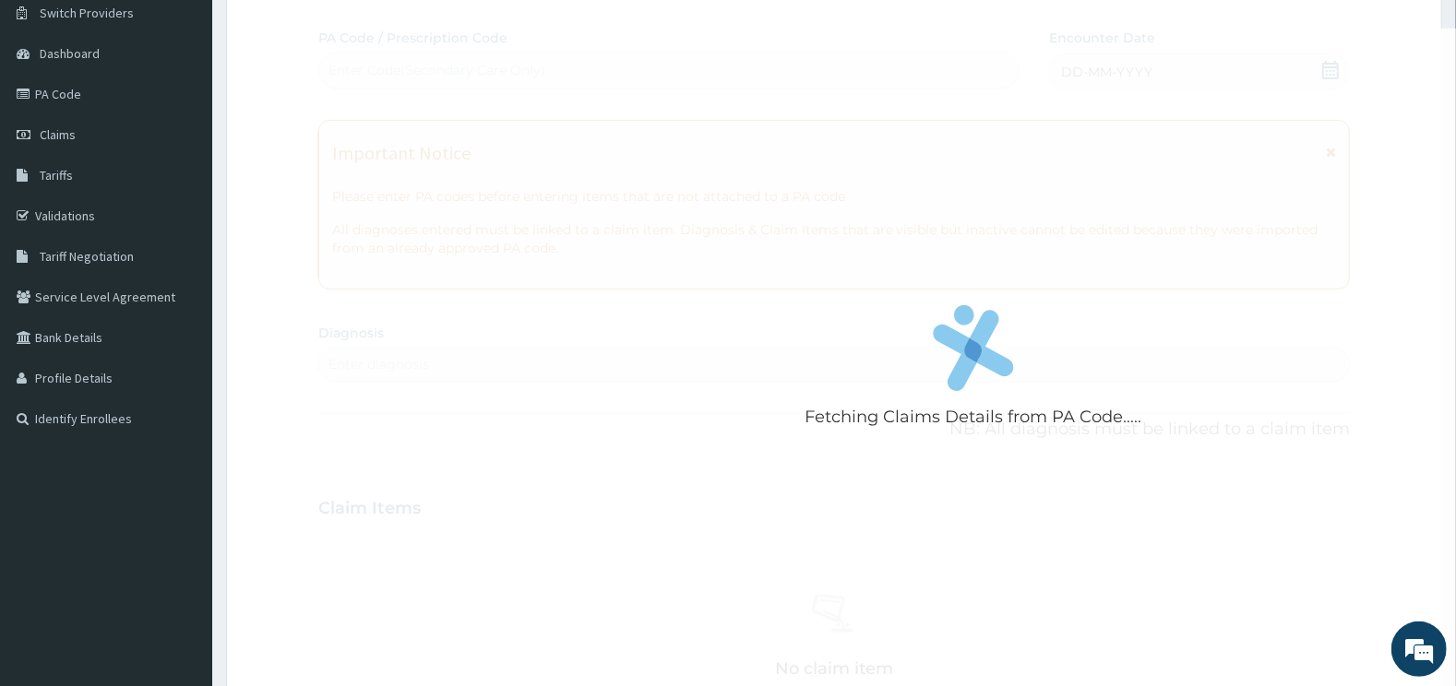
click at [1327, 70] on div "Fetching Claims Details from PA Code..... PA Code / Prescription Code Enter Cod…" at bounding box center [834, 506] width 1032 height 955
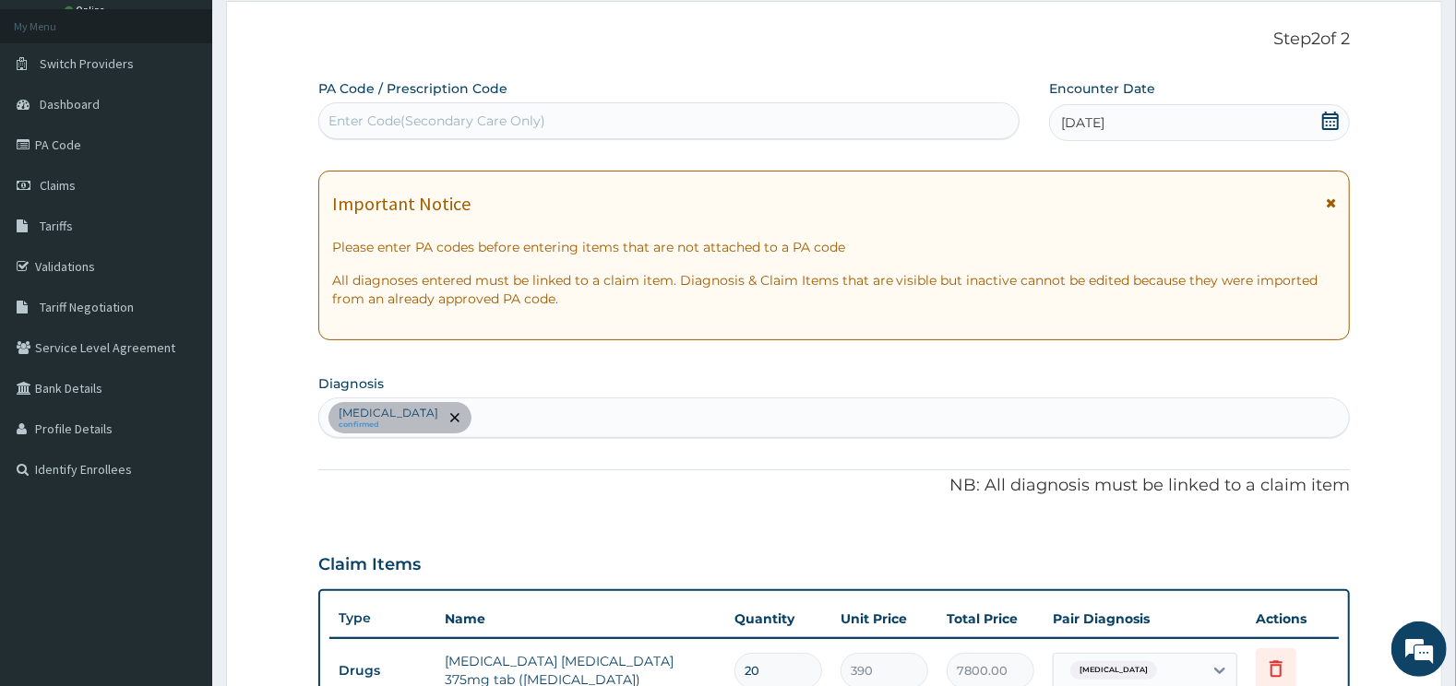
scroll to position [484, 0]
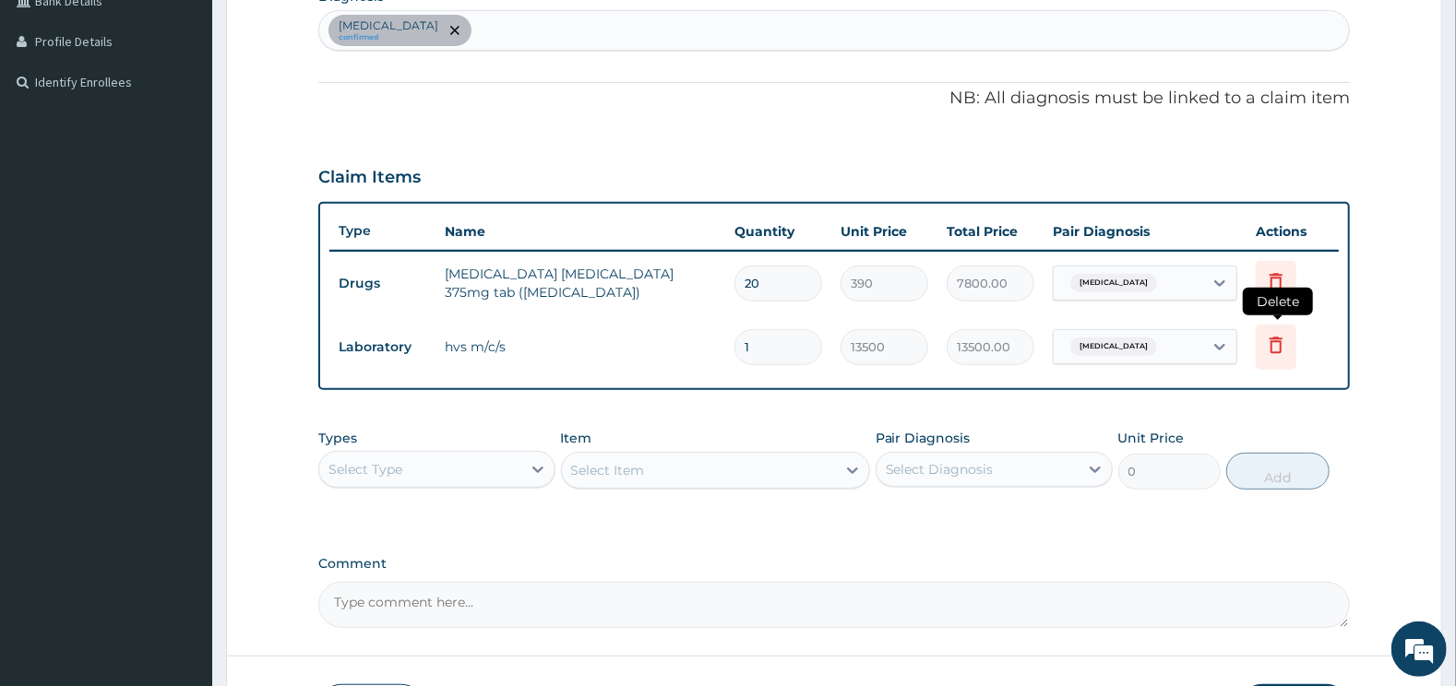
click at [1275, 341] on icon at bounding box center [1276, 345] width 22 height 22
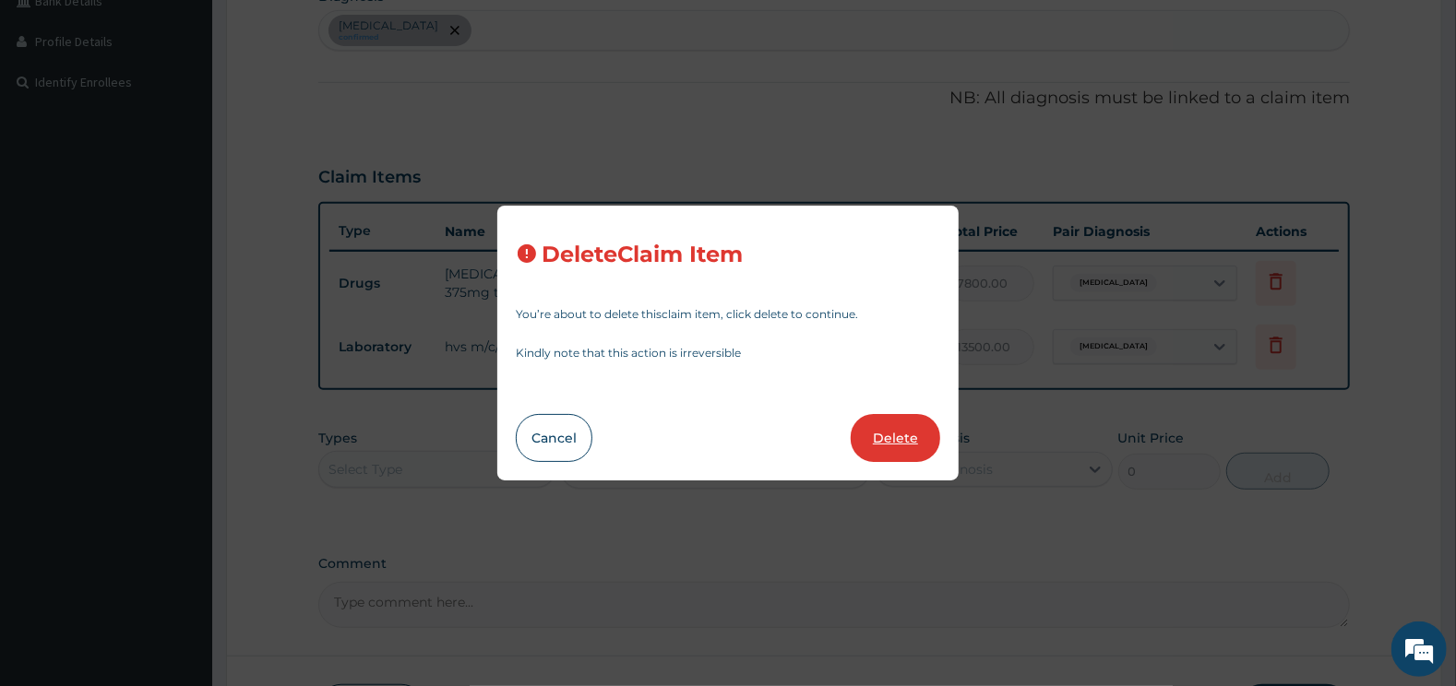
click at [903, 432] on button "Delete" at bounding box center [895, 438] width 89 height 48
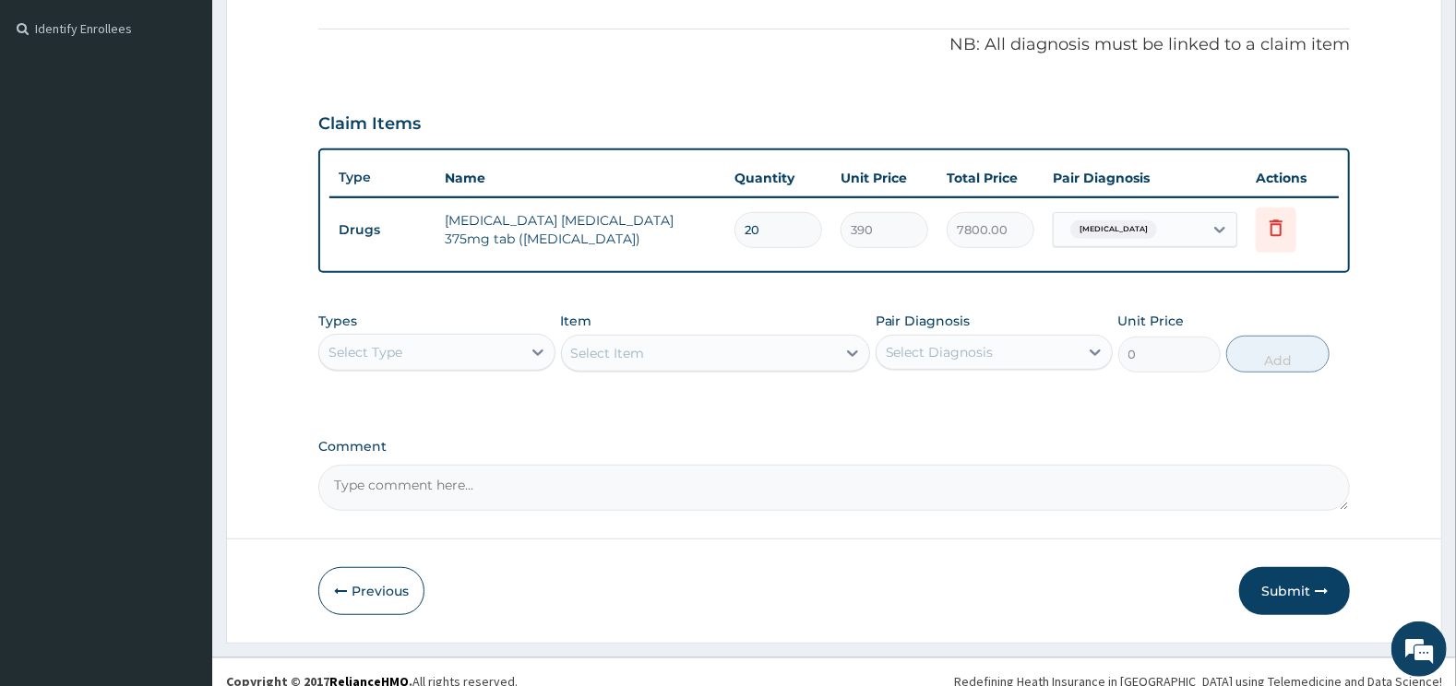
scroll to position [553, 0]
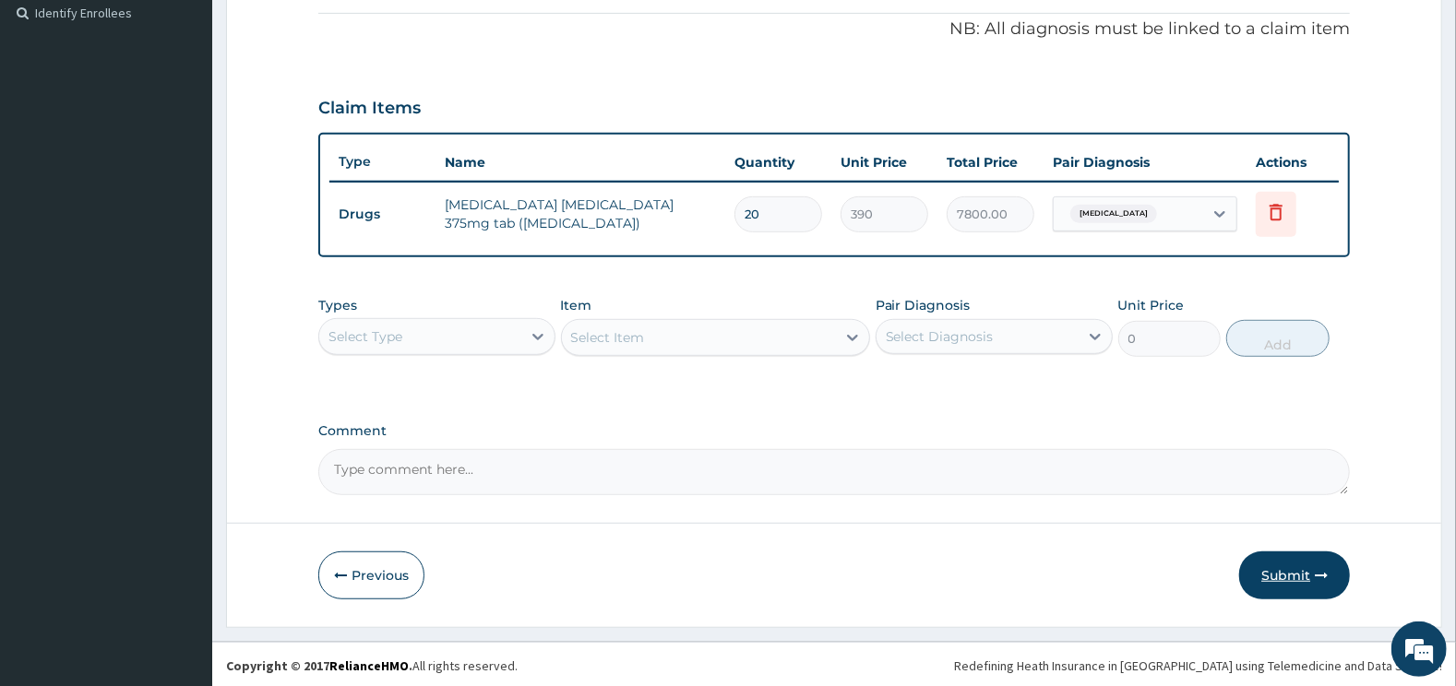
click at [1280, 568] on button "Submit" at bounding box center [1294, 576] width 111 height 48
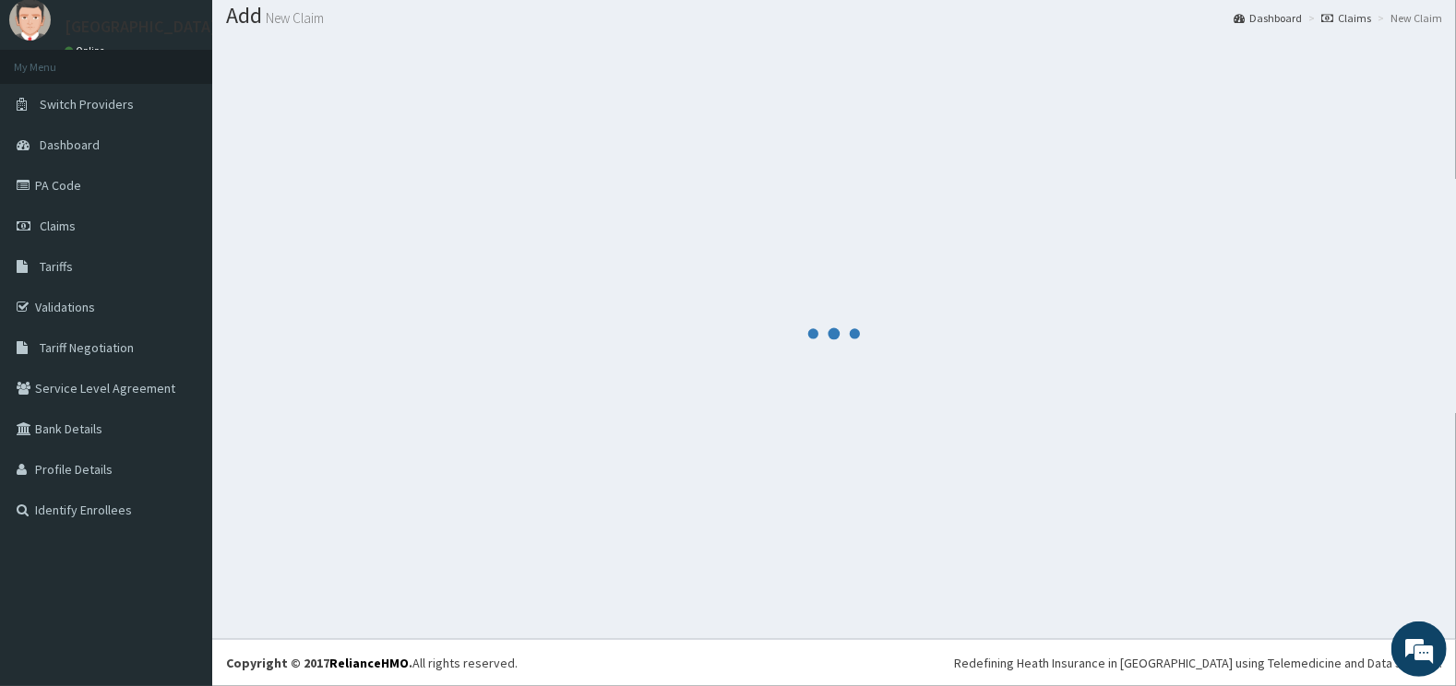
scroll to position [55, 0]
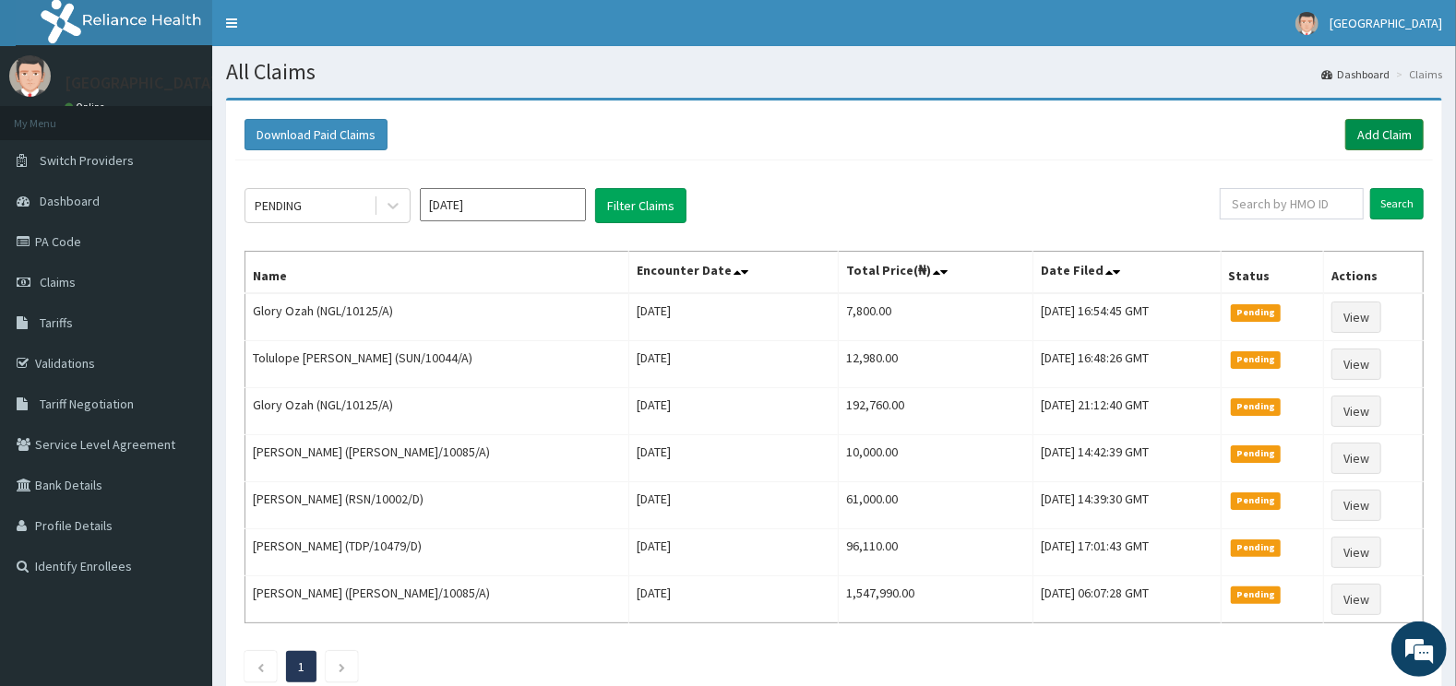
click at [1391, 130] on link "Add Claim" at bounding box center [1384, 134] width 78 height 31
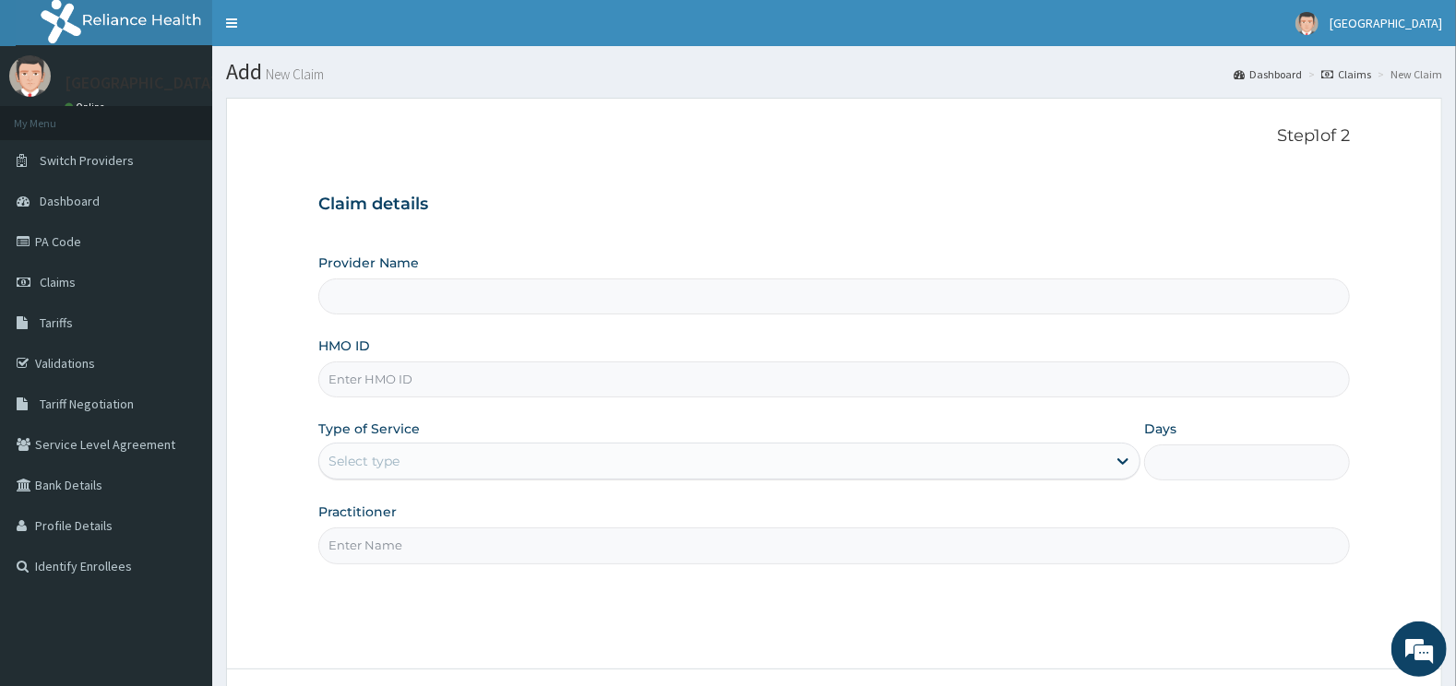
type input "[GEOGRAPHIC_DATA]"
click at [449, 377] on input "HMO ID" at bounding box center [834, 380] width 1032 height 36
type input "[PERSON_NAME]/10085/A"
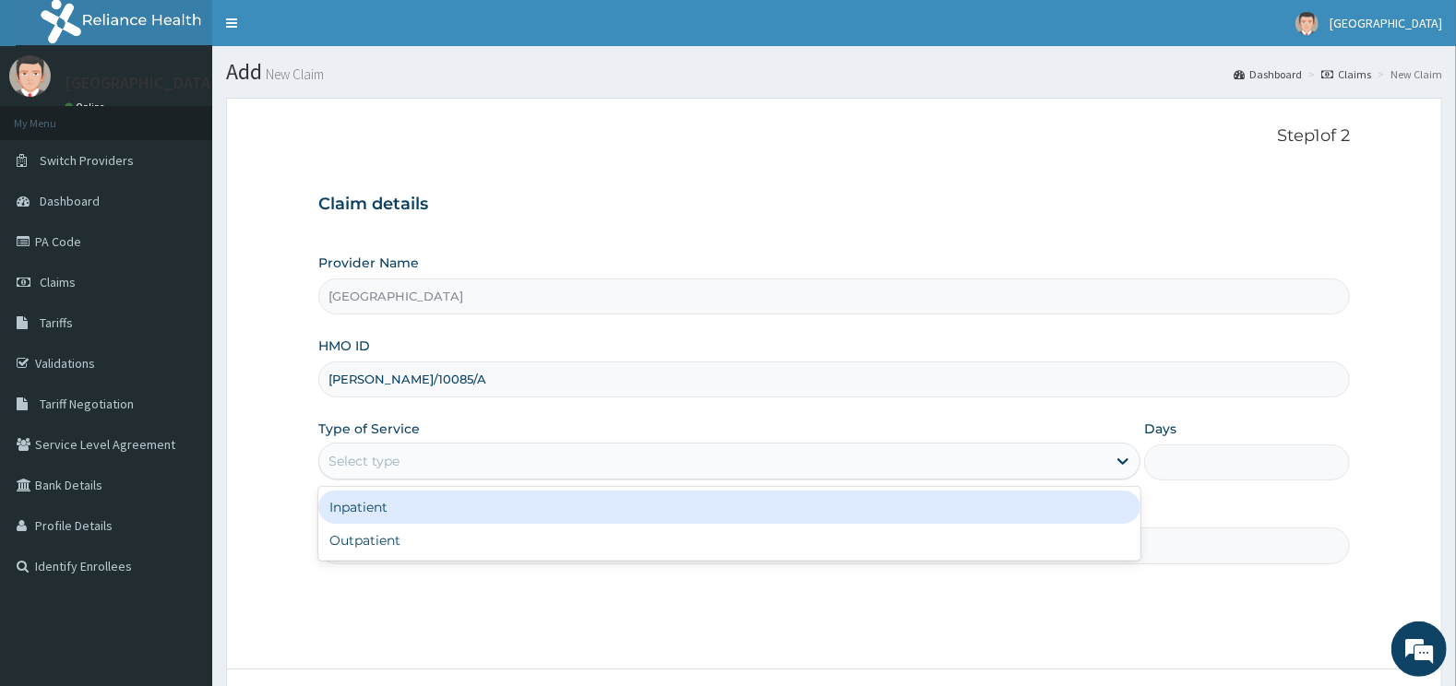
click at [409, 464] on div "Select type" at bounding box center [713, 461] width 788 height 30
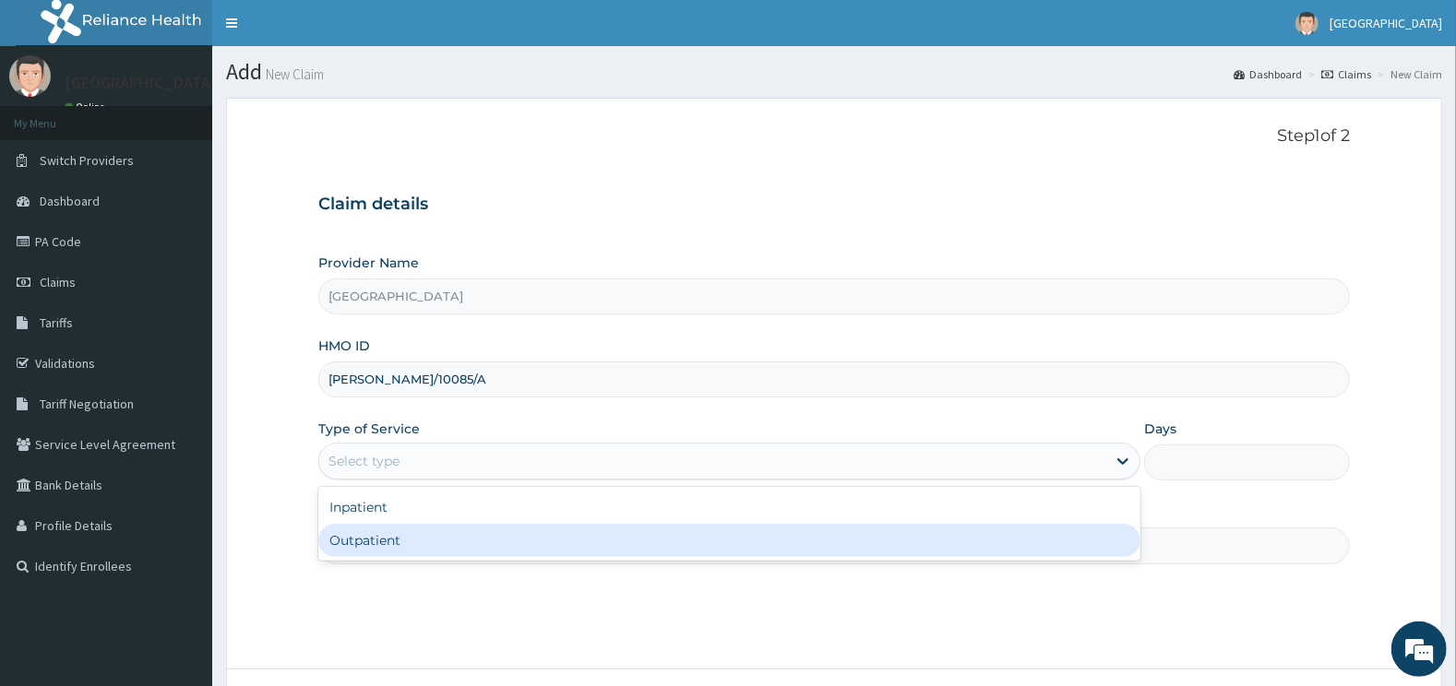
click at [372, 539] on div "Outpatient" at bounding box center [729, 540] width 823 height 33
type input "1"
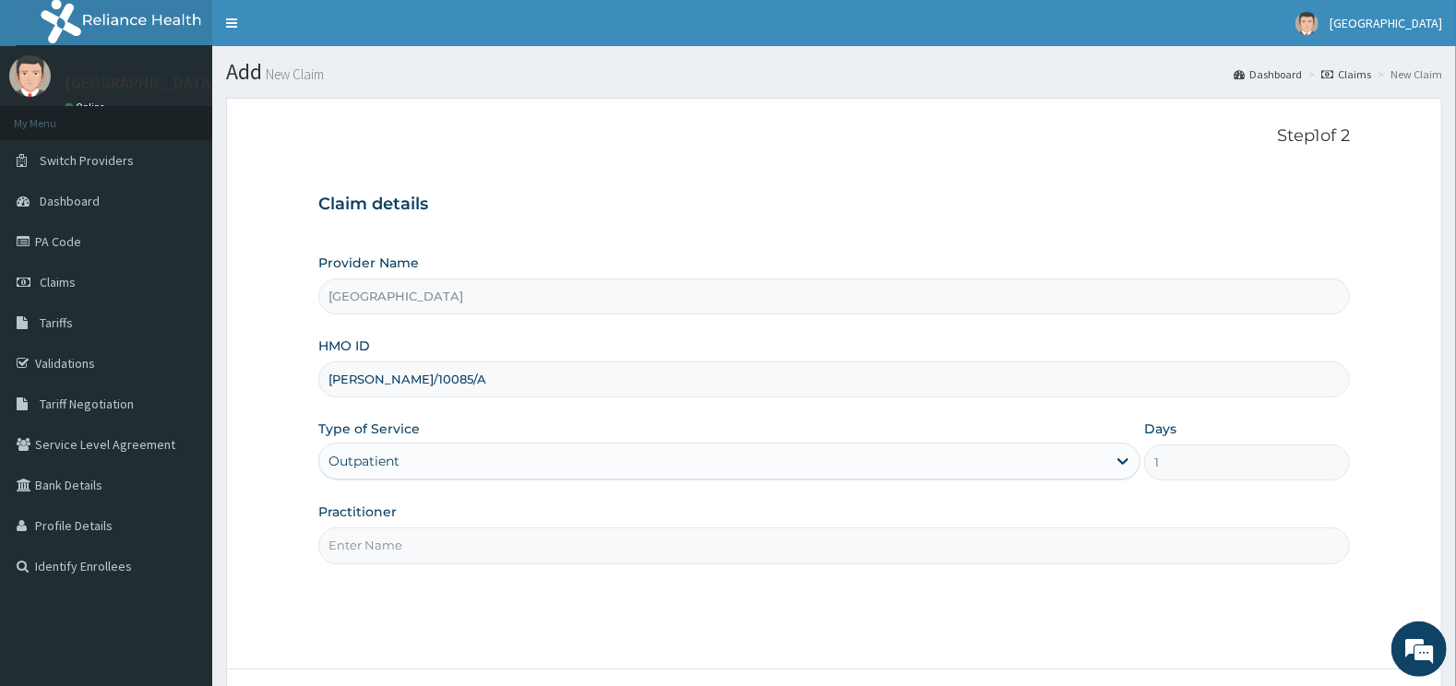
click at [384, 552] on input "Practitioner" at bounding box center [834, 546] width 1032 height 36
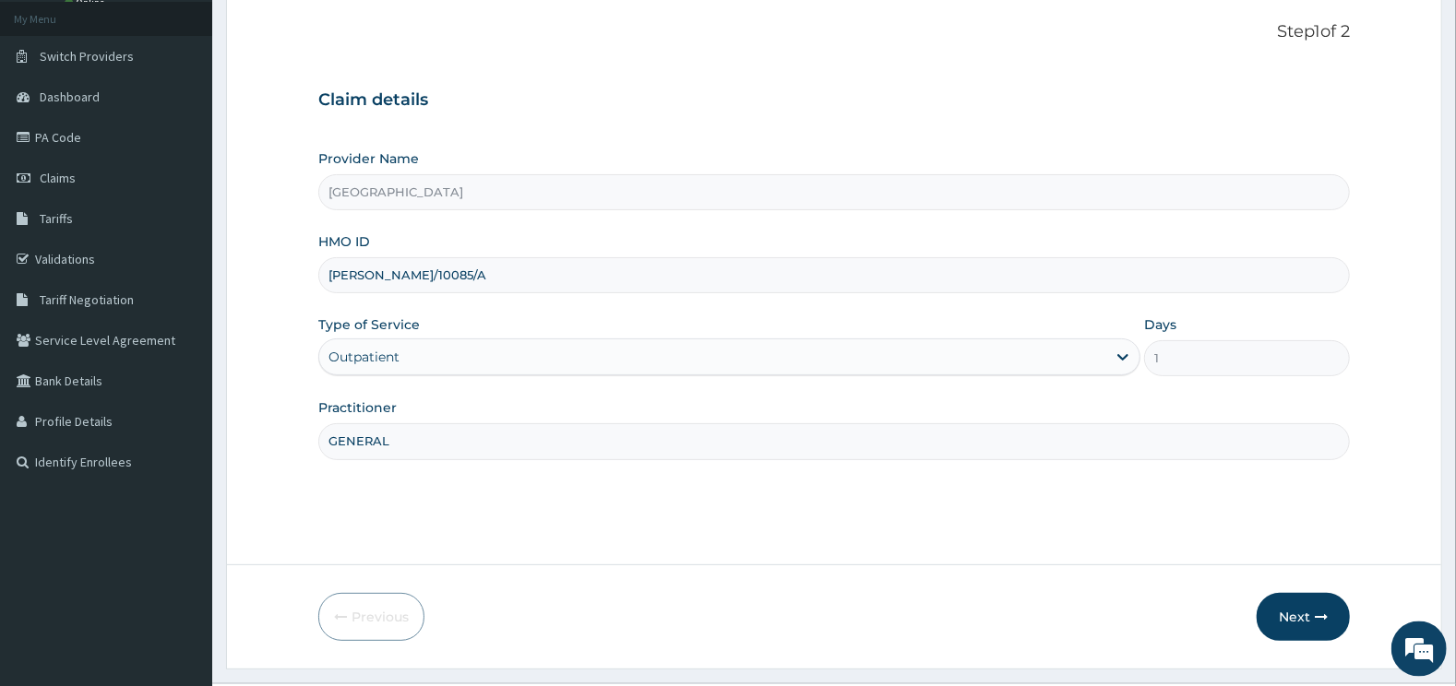
scroll to position [148, 0]
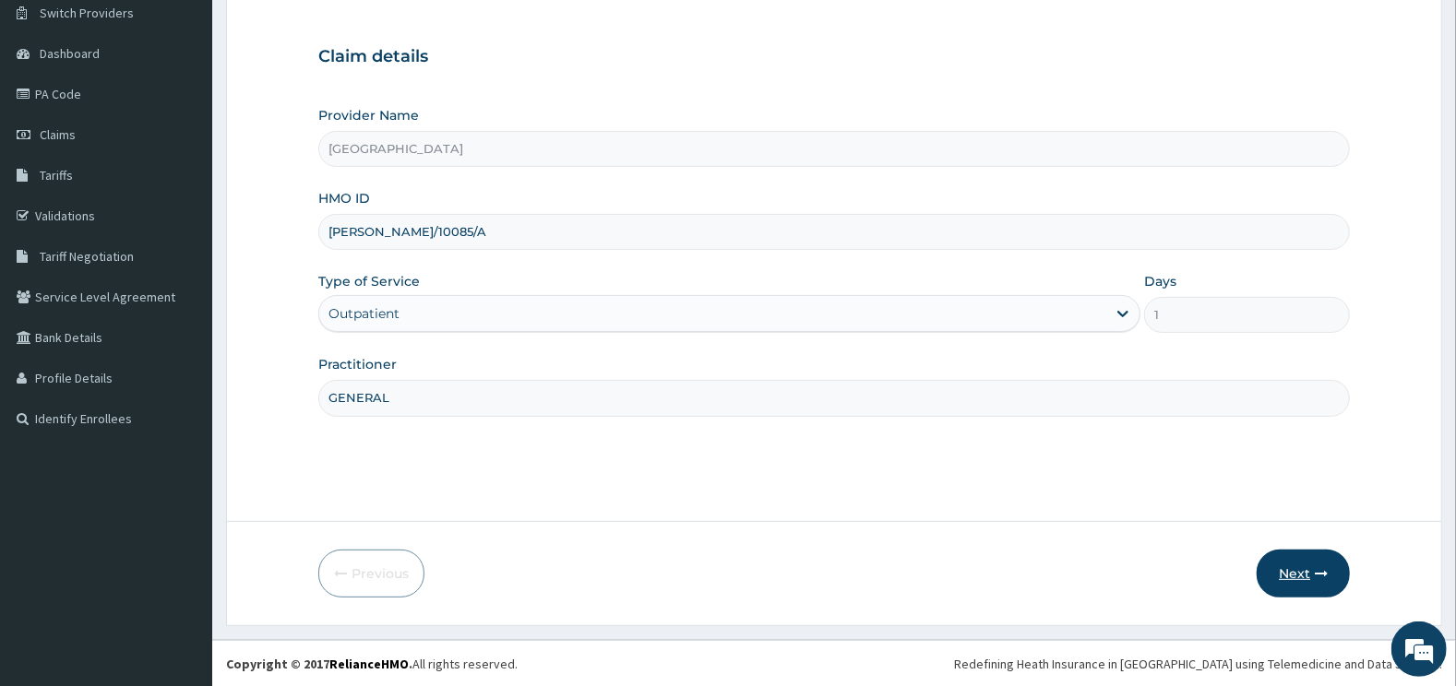
type input "GENERAL"
click at [1295, 570] on button "Next" at bounding box center [1302, 574] width 93 height 48
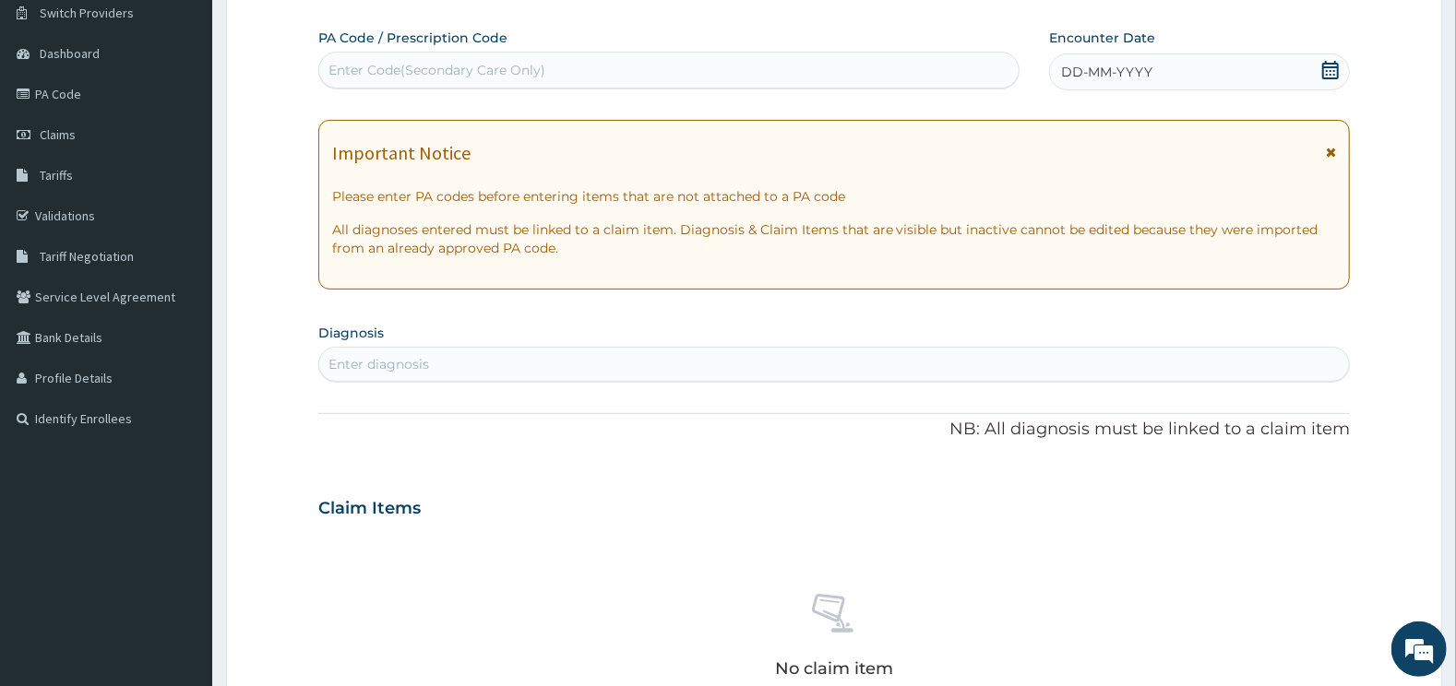
click at [505, 65] on div "Enter Code(Secondary Care Only)" at bounding box center [436, 70] width 217 height 18
click at [405, 69] on div "Enter Code(Secondary Care Only)" at bounding box center [436, 70] width 217 height 18
type input "V"
click at [350, 63] on div "Enter Code(Secondary Care Only)" at bounding box center [669, 70] width 700 height 30
paste input "PA/D0F6B1"
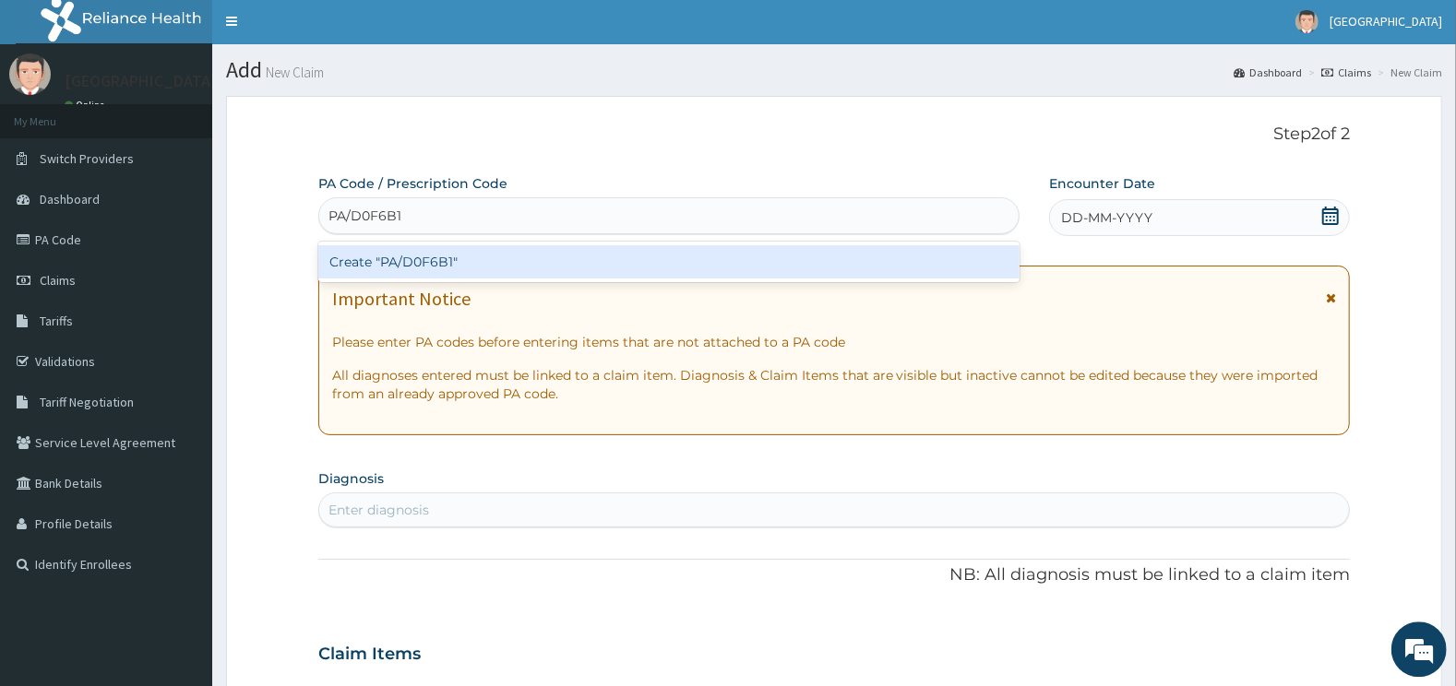
scroll to position [0, 0]
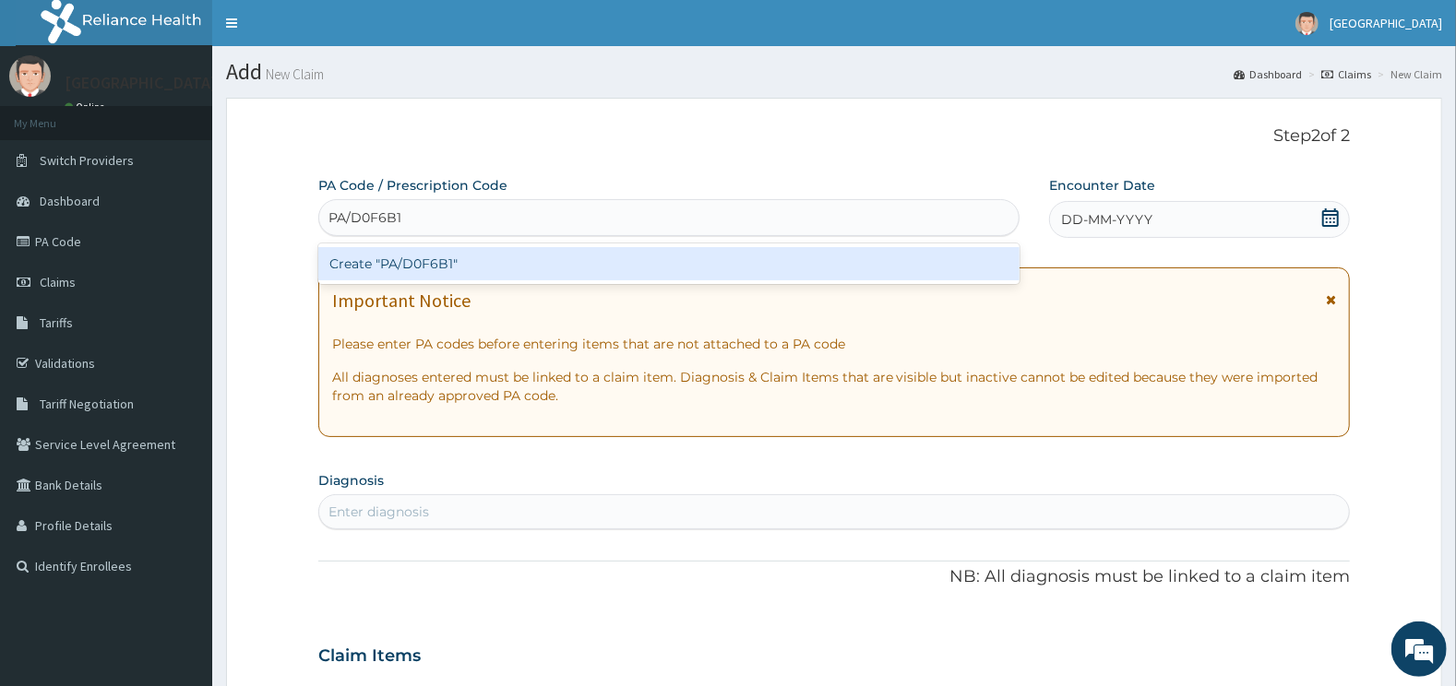
type input "PA/D0F6B1"
click at [1065, 275] on div "PA Code / Prescription Code option Create "PA/D0F6B1" focused, 1 of 1. 1 result…" at bounding box center [834, 653] width 1032 height 955
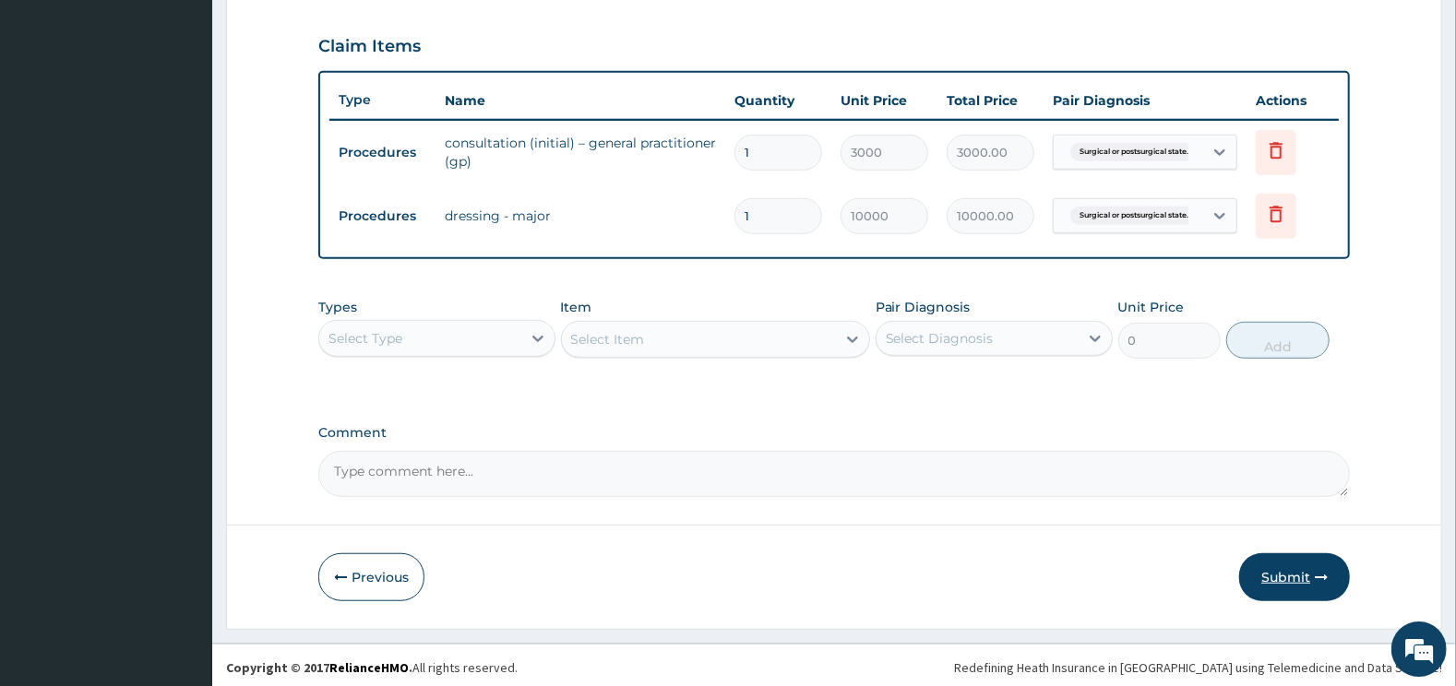
scroll to position [617, 0]
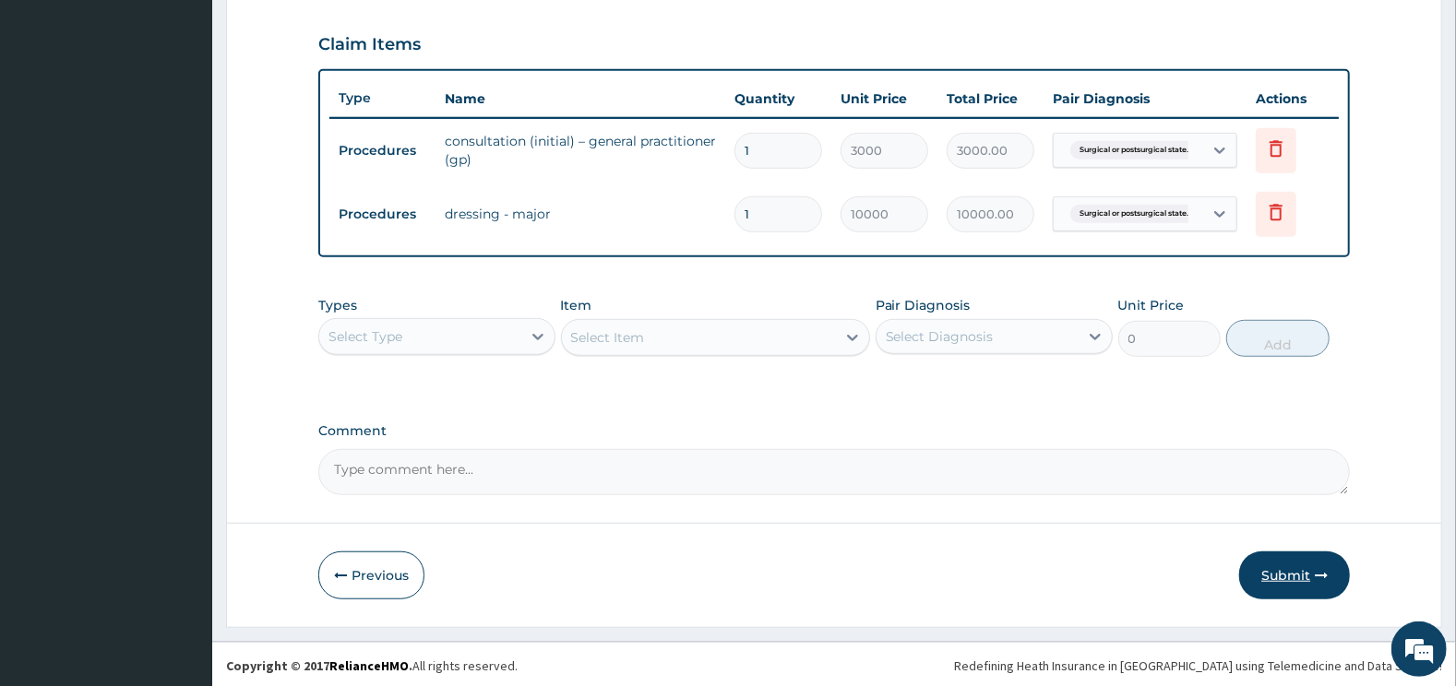
click at [1291, 571] on button "Submit" at bounding box center [1294, 576] width 111 height 48
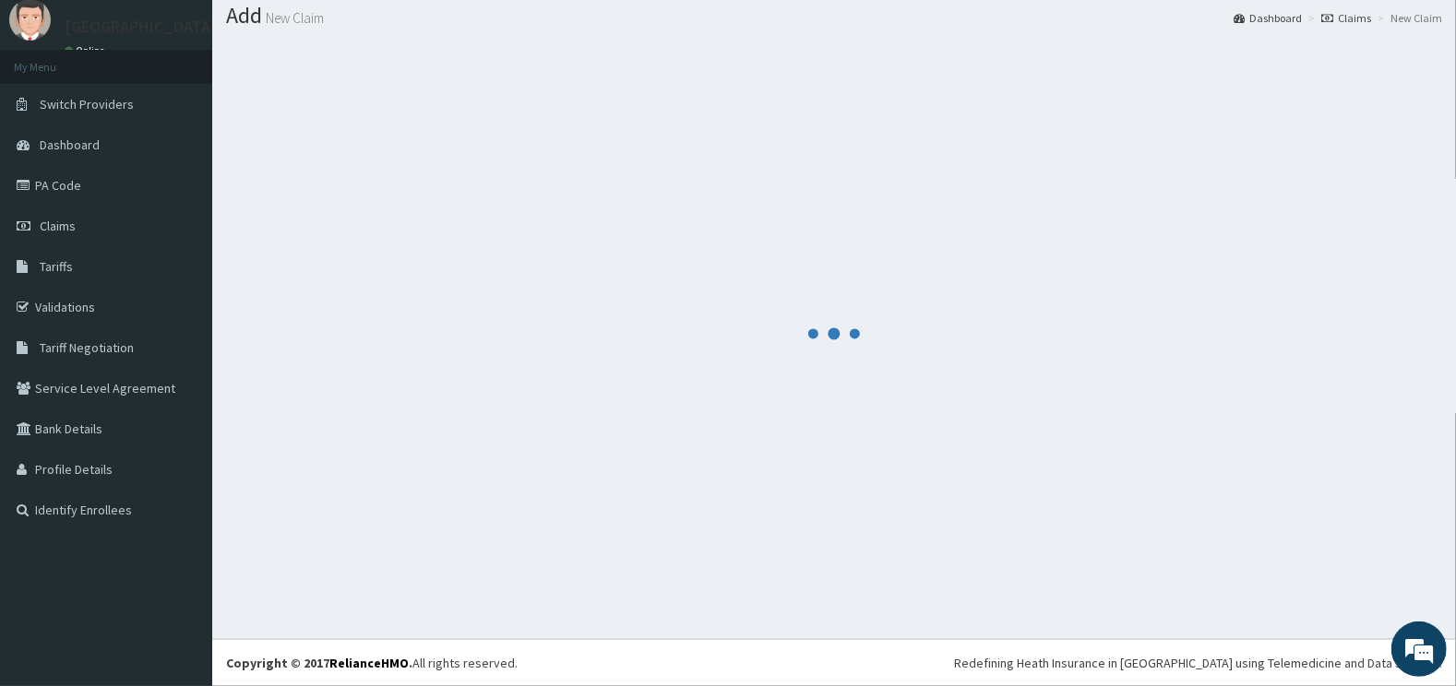
scroll to position [55, 0]
